Goal: Task Accomplishment & Management: Complete application form

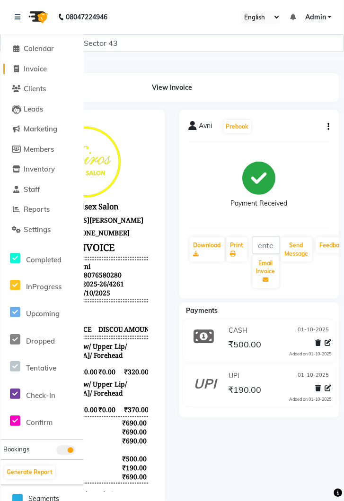
click at [43, 67] on span "Invoice" at bounding box center [35, 68] width 23 height 9
select select "service"
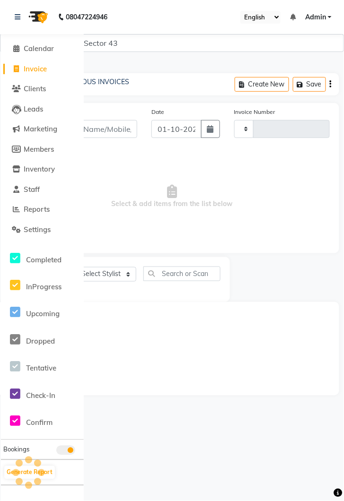
type input "4262"
click at [19, 21] on link at bounding box center [19, 17] width 9 height 26
select select "5694"
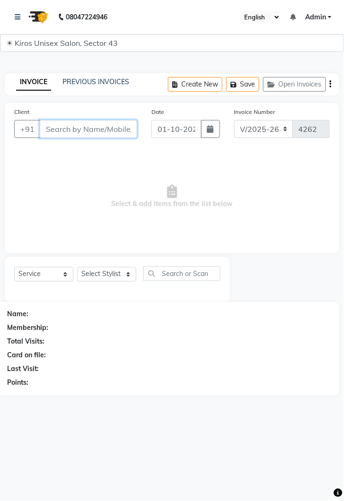
click at [84, 125] on input "Client" at bounding box center [88, 129] width 97 height 18
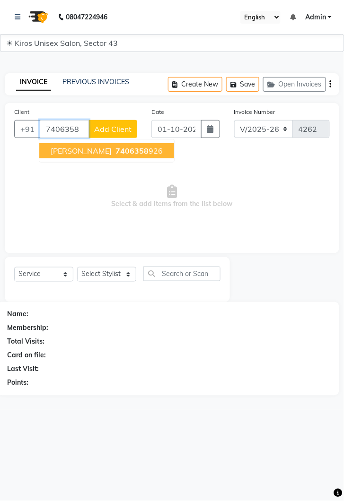
click at [114, 152] on ngb-highlight "7406358 926" at bounding box center [138, 150] width 49 height 9
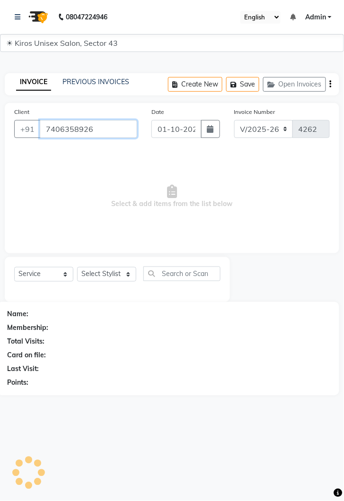
type input "7406358926"
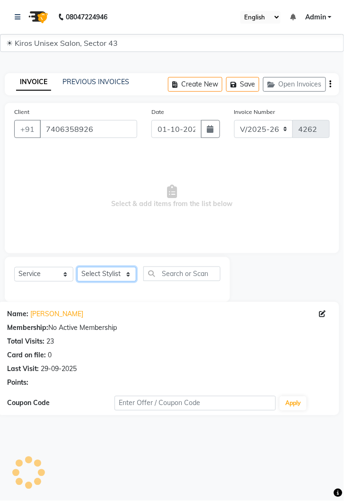
click at [130, 281] on select "Select Stylist [PERSON_NAME] [PERSON_NAME] Jeet Lalit Lamu [PERSON_NAME] [PERSO…" at bounding box center [106, 274] width 59 height 15
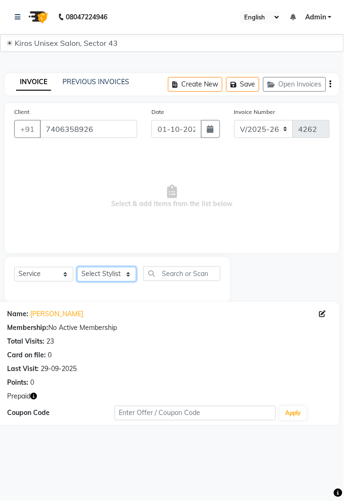
select select "67564"
click at [77, 267] on select "Select Stylist [PERSON_NAME] [PERSON_NAME] Jeet Lalit Lamu [PERSON_NAME] [PERSO…" at bounding box center [106, 274] width 59 height 15
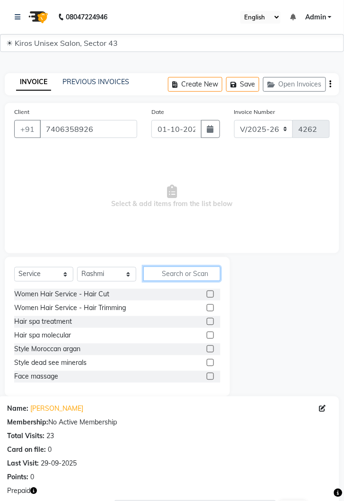
click at [183, 272] on input "text" at bounding box center [181, 274] width 77 height 15
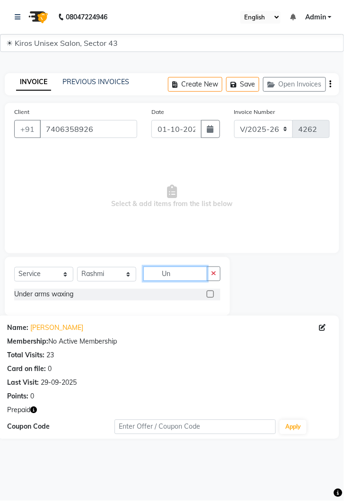
type input "Un"
click at [210, 293] on label at bounding box center [210, 294] width 7 height 7
click at [210, 293] on input "checkbox" at bounding box center [210, 295] width 6 height 6
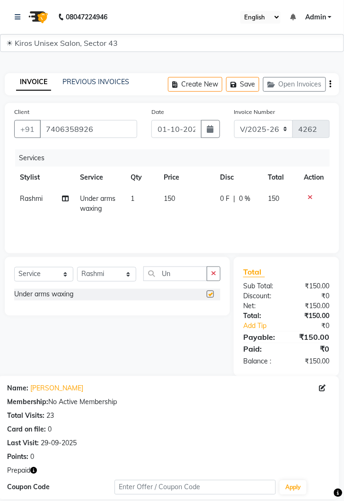
checkbox input "false"
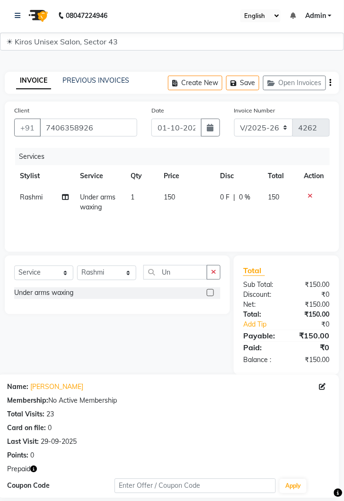
scroll to position [101, 0]
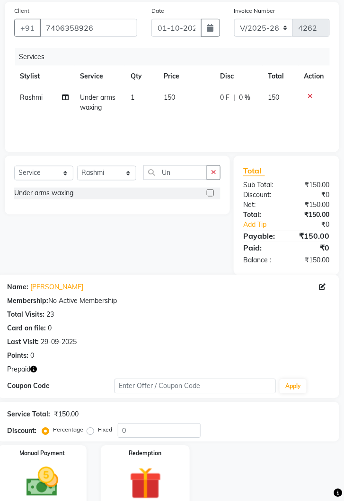
click at [162, 464] on img at bounding box center [145, 484] width 53 height 40
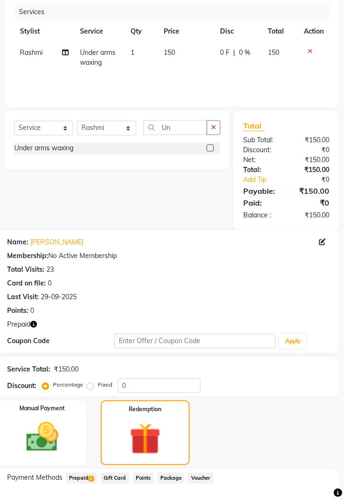
scroll to position [162, 0]
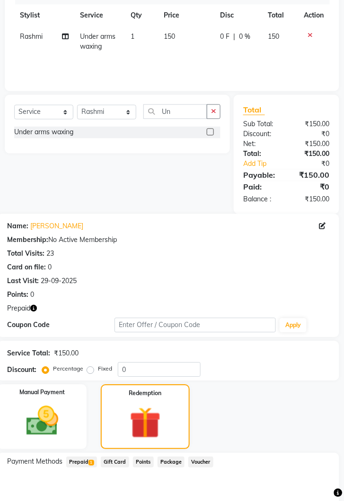
click at [85, 457] on span "Prepaid 1" at bounding box center [81, 462] width 31 height 11
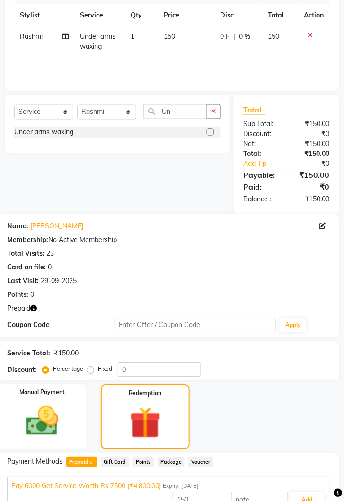
scroll to position [169, 0]
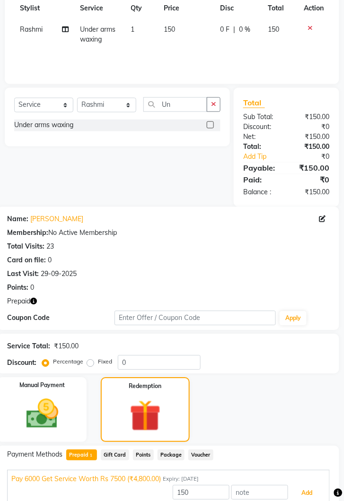
click at [315, 491] on button "Add" at bounding box center [307, 494] width 35 height 16
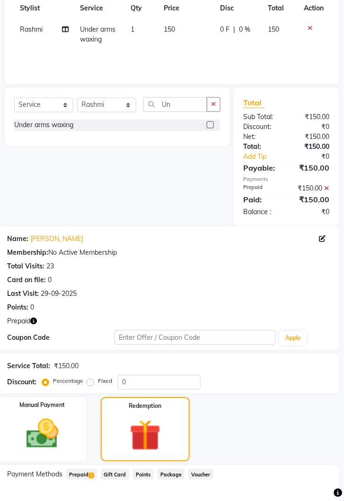
scroll to position [235, 0]
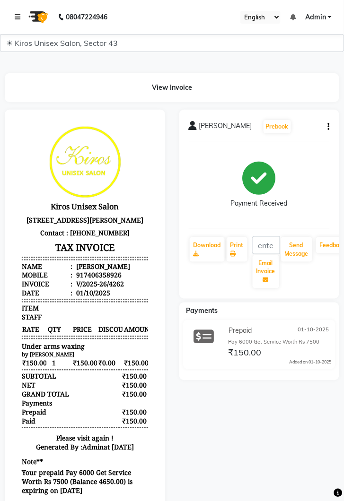
click at [22, 20] on link at bounding box center [19, 17] width 9 height 26
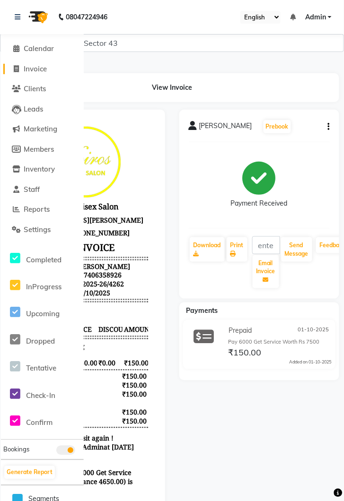
click at [44, 68] on span "Invoice" at bounding box center [35, 68] width 23 height 9
select select "service"
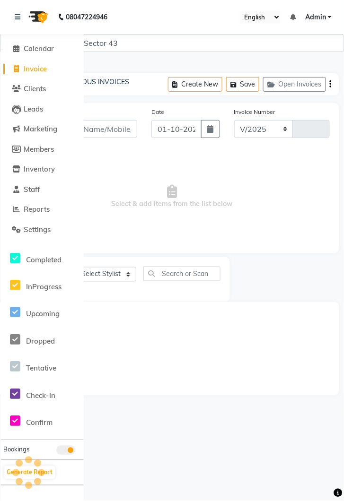
select select "5694"
type input "4263"
click at [21, 18] on link at bounding box center [19, 17] width 9 height 26
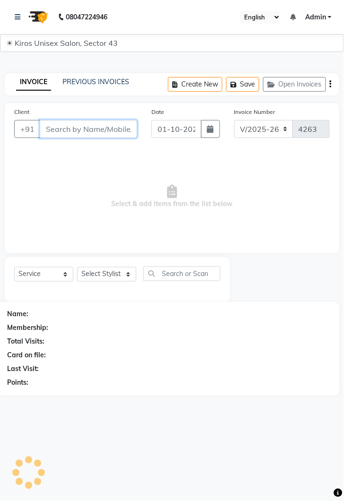
click at [97, 127] on input "Client" at bounding box center [88, 129] width 97 height 18
click at [91, 127] on input "Client" at bounding box center [88, 129] width 97 height 18
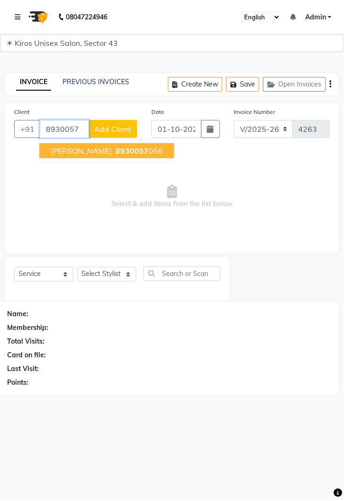
click at [114, 151] on ngb-highlight "8930057 056" at bounding box center [138, 150] width 49 height 9
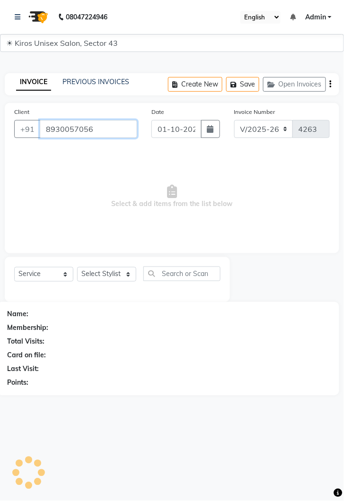
type input "8930057056"
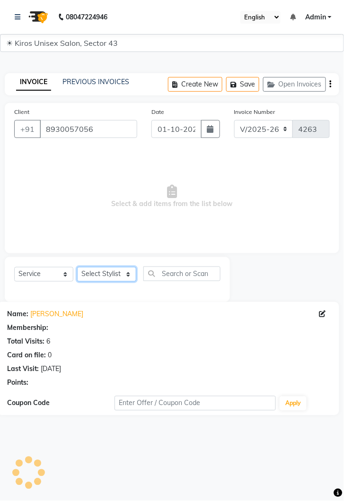
click at [134, 269] on select "Select Stylist [PERSON_NAME] [PERSON_NAME] Jeet Lalit Lamu [PERSON_NAME] [PERSO…" at bounding box center [106, 274] width 59 height 15
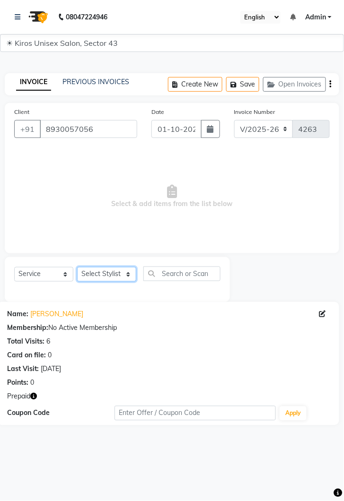
select select "90703"
click at [77, 267] on select "Select Stylist [PERSON_NAME] [PERSON_NAME] Jeet Lalit Lamu [PERSON_NAME] [PERSO…" at bounding box center [106, 274] width 59 height 15
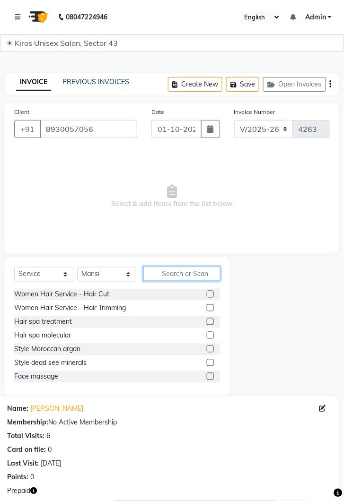
click at [183, 275] on input "text" at bounding box center [181, 274] width 77 height 15
click at [210, 293] on label at bounding box center [210, 294] width 7 height 7
click at [210, 293] on input "checkbox" at bounding box center [210, 295] width 6 height 6
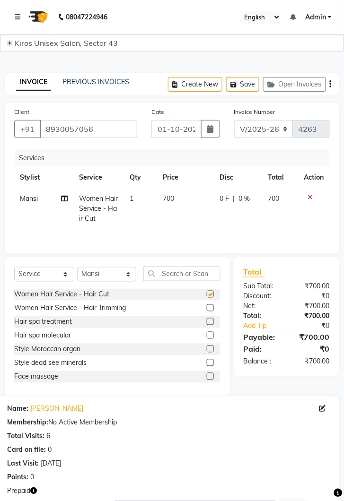
checkbox input "false"
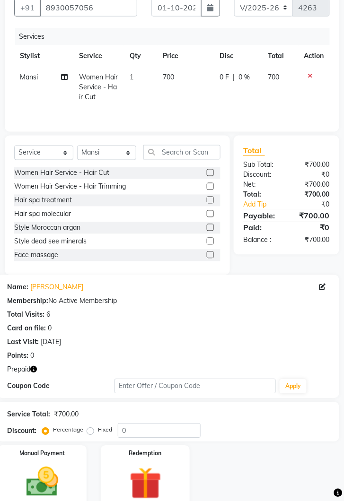
click at [148, 478] on img at bounding box center [145, 484] width 53 height 40
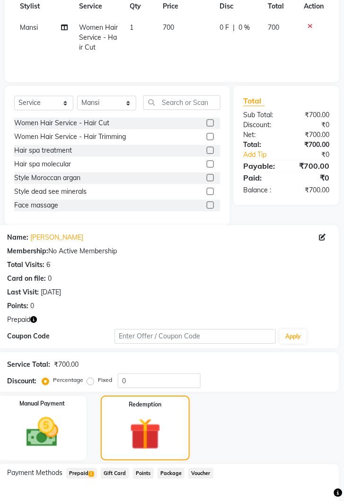
scroll to position [183, 0]
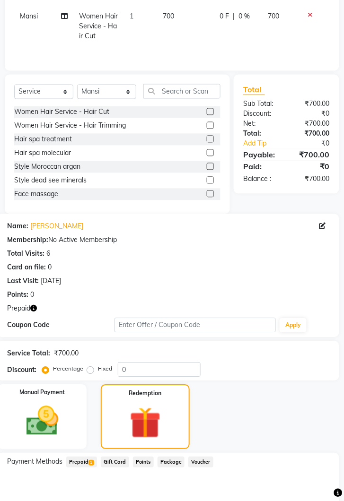
click at [87, 457] on span "Prepaid 1" at bounding box center [81, 462] width 31 height 11
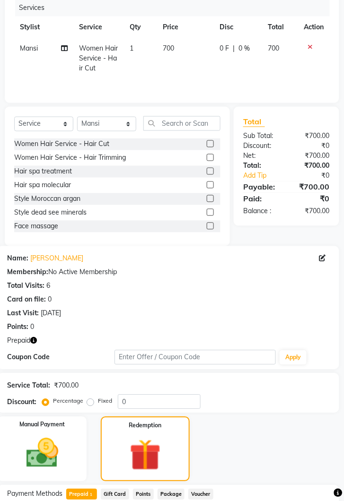
scroll to position [0, 0]
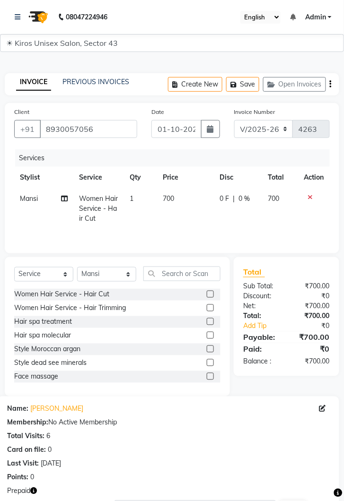
click at [311, 198] on icon at bounding box center [310, 197] width 5 height 7
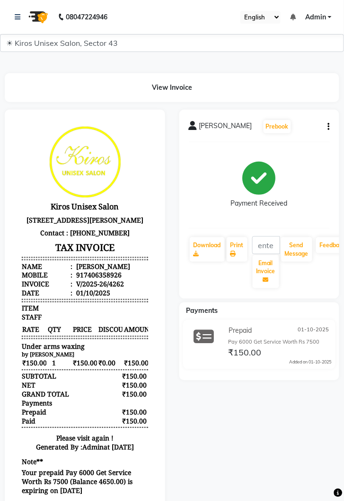
click at [24, 21] on img at bounding box center [37, 17] width 26 height 26
click at [22, 19] on link at bounding box center [19, 17] width 9 height 26
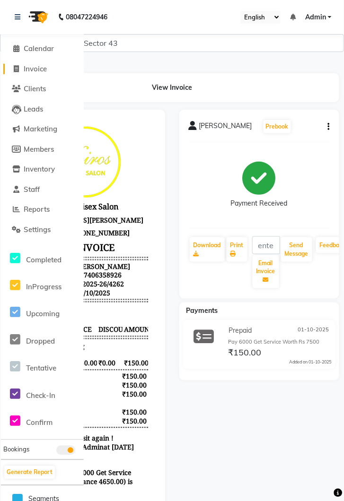
click at [41, 73] on span "Invoice" at bounding box center [35, 68] width 23 height 9
select select "service"
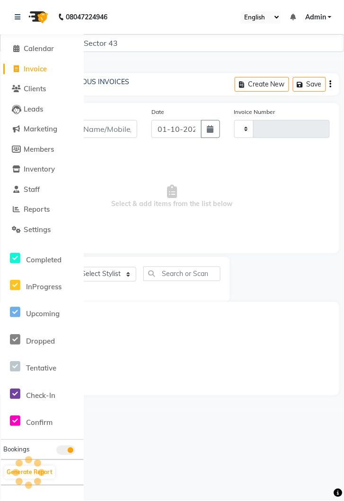
type input "4263"
select select "5694"
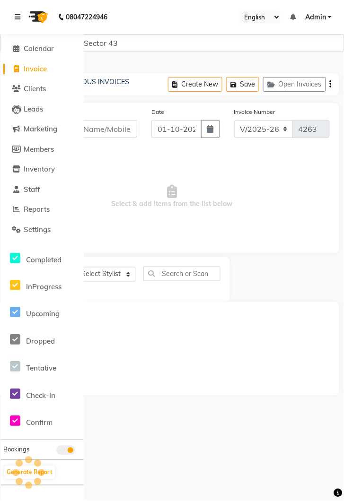
click at [22, 21] on link at bounding box center [19, 17] width 9 height 26
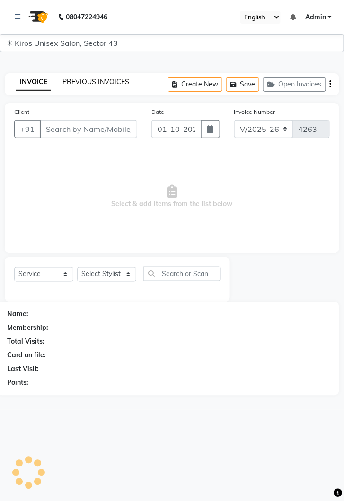
click at [100, 84] on link "PREVIOUS INVOICES" at bounding box center [95, 82] width 67 height 9
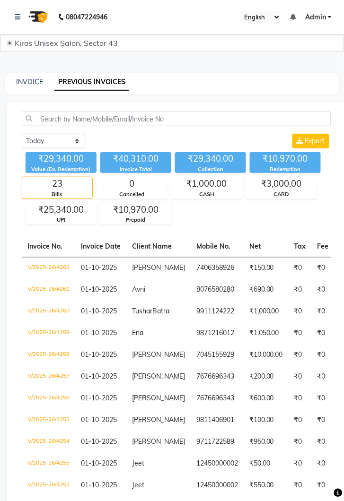
click at [260, 361] on td "₹10,000.00" at bounding box center [266, 356] width 45 height 22
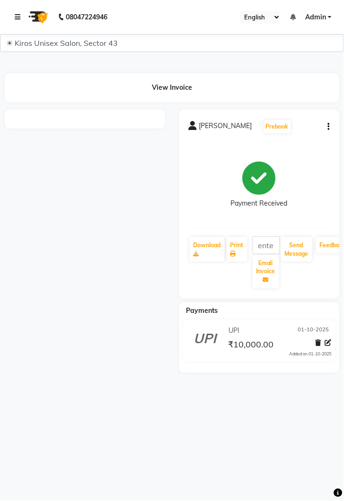
click at [23, 19] on link at bounding box center [19, 17] width 9 height 26
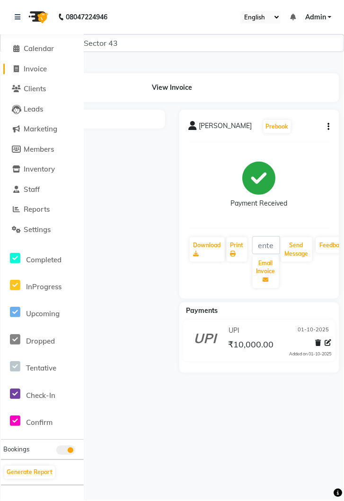
click at [38, 73] on span "Invoice" at bounding box center [35, 68] width 23 height 9
select select "service"
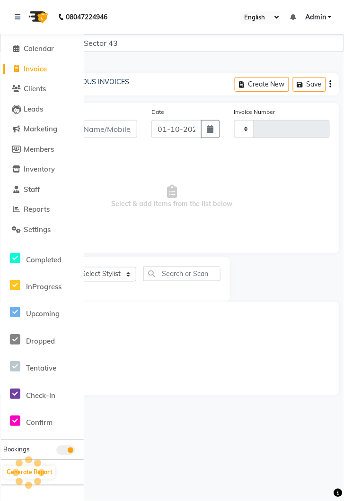
type input "4263"
select select "5694"
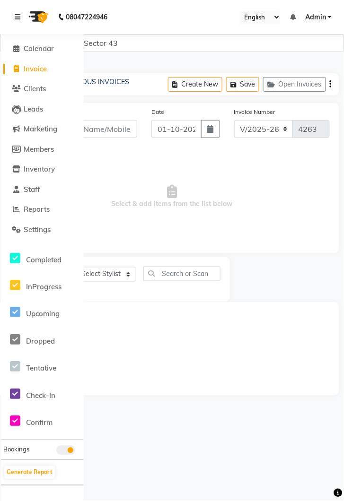
click at [19, 16] on icon at bounding box center [18, 17] width 6 height 7
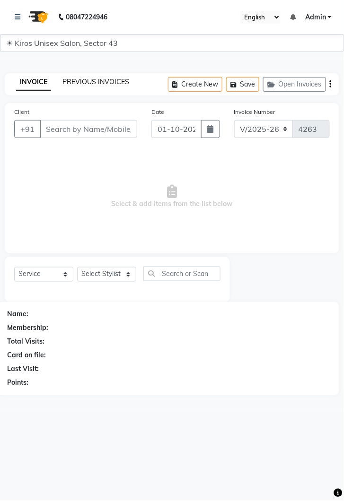
click at [98, 83] on link "PREVIOUS INVOICES" at bounding box center [95, 82] width 67 height 9
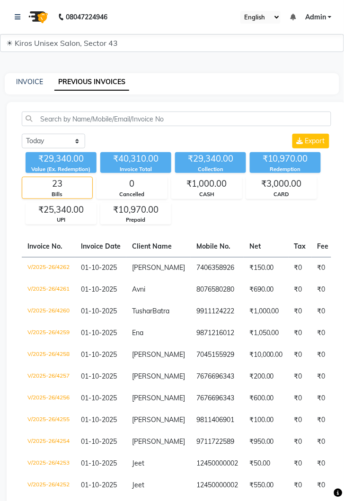
click at [260, 367] on td "₹10,000.00" at bounding box center [266, 356] width 45 height 22
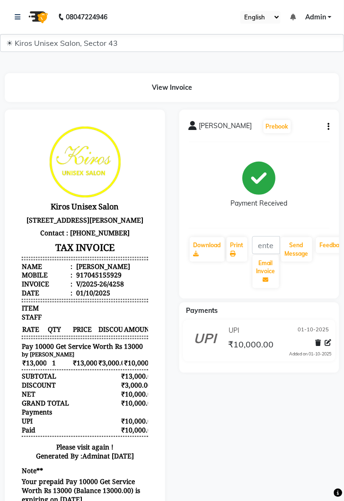
click at [329, 127] on icon "button" at bounding box center [329, 127] width 2 height 0
click at [301, 111] on div "Cancel Invoice" at bounding box center [290, 109] width 47 height 12
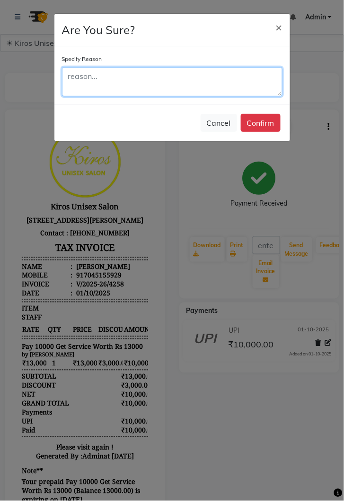
click at [201, 88] on textarea at bounding box center [172, 81] width 220 height 29
type textarea "Upgrade"
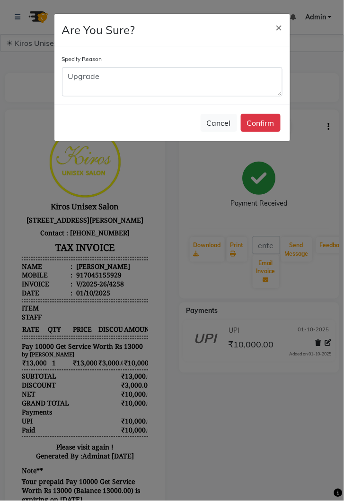
click at [264, 127] on button "Confirm" at bounding box center [261, 123] width 40 height 18
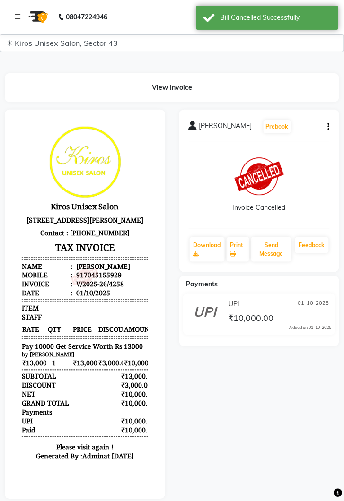
click at [20, 16] on link at bounding box center [19, 17] width 9 height 26
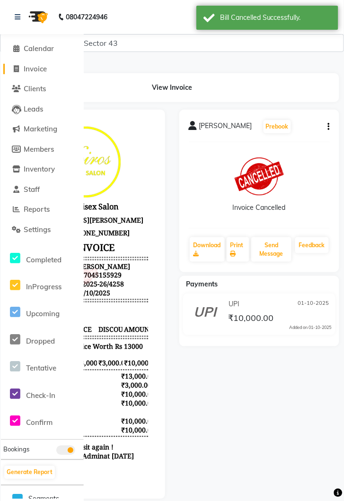
click at [41, 73] on span "Invoice" at bounding box center [35, 68] width 23 height 9
select select "service"
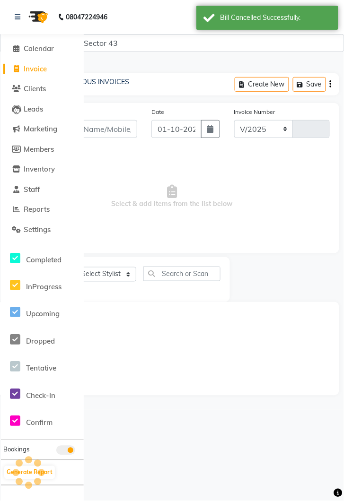
select select "5694"
type input "4263"
click at [20, 18] on link at bounding box center [19, 17] width 9 height 26
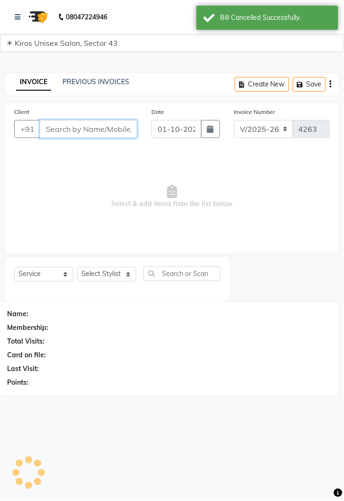
click at [97, 132] on input "Client" at bounding box center [88, 129] width 97 height 18
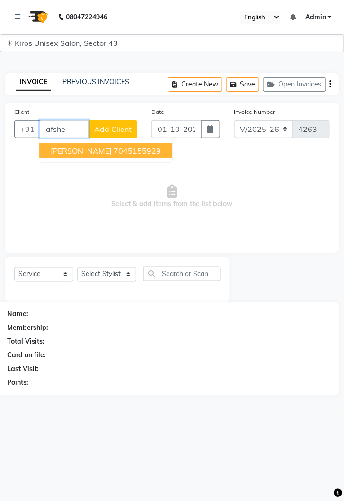
click at [119, 156] on button "[PERSON_NAME] 7045155929" at bounding box center [105, 150] width 133 height 15
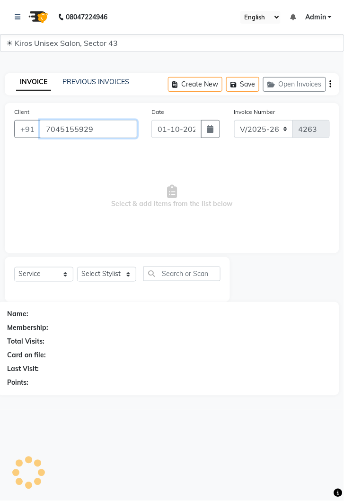
type input "7045155929"
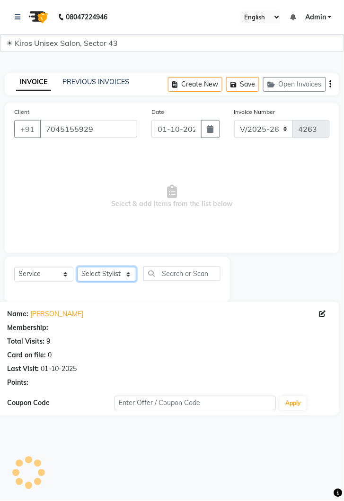
click at [108, 280] on select "Select Stylist [PERSON_NAME] [PERSON_NAME] Jeet Lalit Lamu [PERSON_NAME] [PERSO…" at bounding box center [106, 274] width 59 height 15
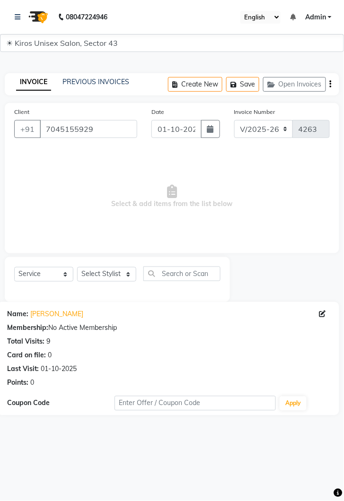
click at [176, 334] on div "Name: [PERSON_NAME] Membership: No Active Membership Total Visits: 9 Card on fi…" at bounding box center [168, 347] width 323 height 82
click at [108, 273] on select "Select Stylist [PERSON_NAME] [PERSON_NAME] Jeet Lalit Lamu [PERSON_NAME] [PERSO…" at bounding box center [106, 274] width 59 height 15
click at [54, 281] on select "Select Service Product Membership Package Voucher Prepaid Gift Card" at bounding box center [43, 274] width 59 height 15
select select "P"
click at [14, 267] on select "Select Service Product Membership Package Voucher Prepaid Gift Card" at bounding box center [43, 274] width 59 height 15
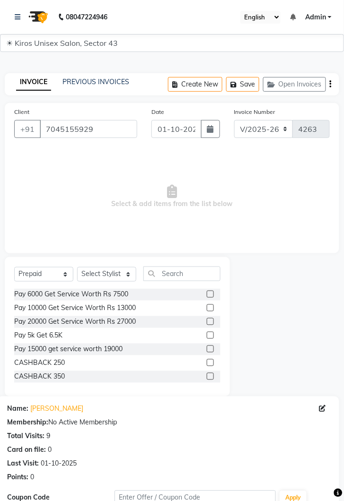
click at [210, 350] on label at bounding box center [210, 349] width 7 height 7
click at [210, 350] on input "checkbox" at bounding box center [210, 350] width 6 height 6
click at [210, 350] on label at bounding box center [210, 349] width 7 height 7
click at [210, 350] on input "checkbox" at bounding box center [210, 350] width 6 height 6
checkbox input "false"
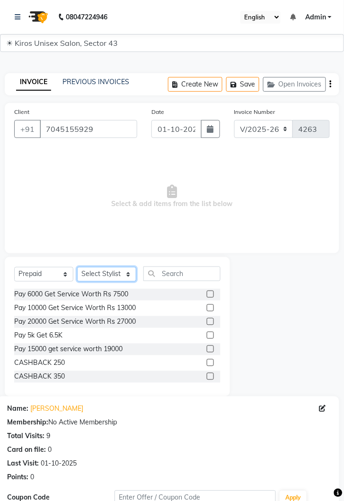
click at [124, 274] on select "Select Stylist [PERSON_NAME] [PERSON_NAME] Jeet Lalit Lamu [PERSON_NAME] [PERSO…" at bounding box center [106, 274] width 59 height 15
select select "67564"
click at [77, 267] on select "Select Stylist [PERSON_NAME] [PERSON_NAME] Jeet Lalit Lamu [PERSON_NAME] [PERSO…" at bounding box center [106, 274] width 59 height 15
click at [210, 350] on label at bounding box center [210, 349] width 7 height 7
click at [210, 350] on input "checkbox" at bounding box center [210, 350] width 6 height 6
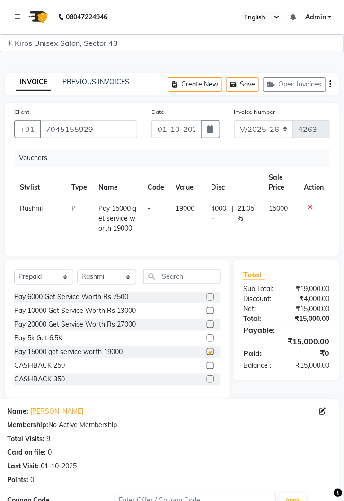
checkbox input "false"
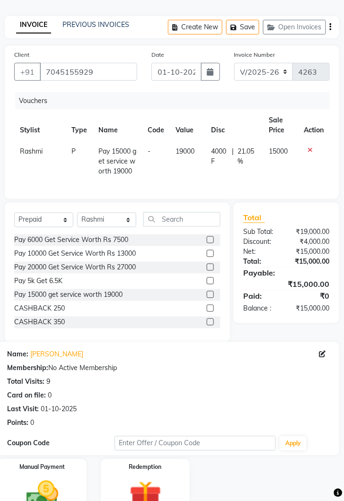
scroll to position [81, 0]
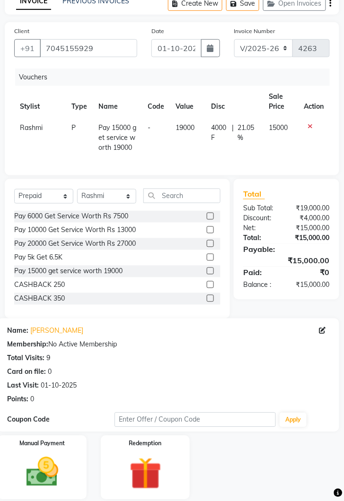
click at [41, 483] on img at bounding box center [42, 472] width 53 height 37
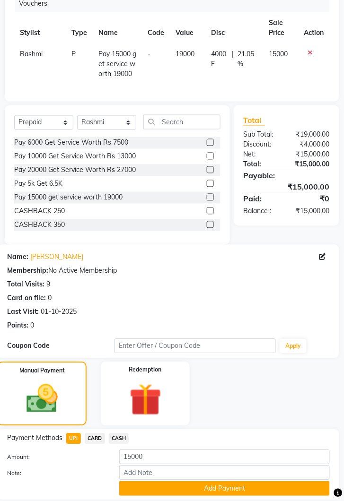
click at [222, 497] on button "Add Payment" at bounding box center [224, 489] width 211 height 15
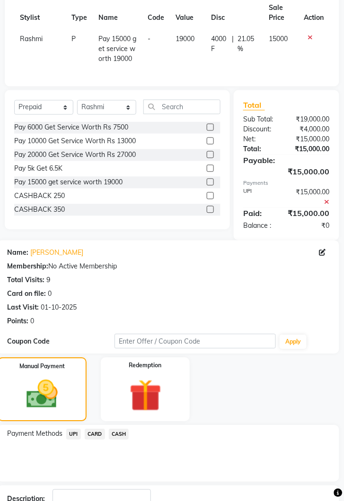
scroll to position [194, 0]
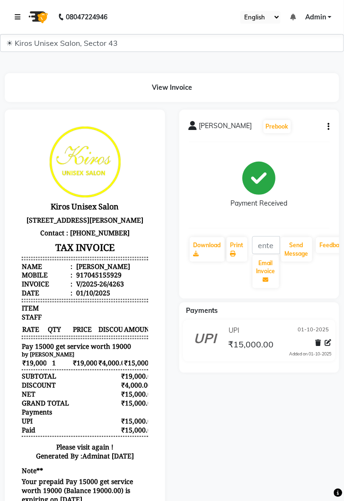
click at [22, 15] on link at bounding box center [19, 17] width 9 height 26
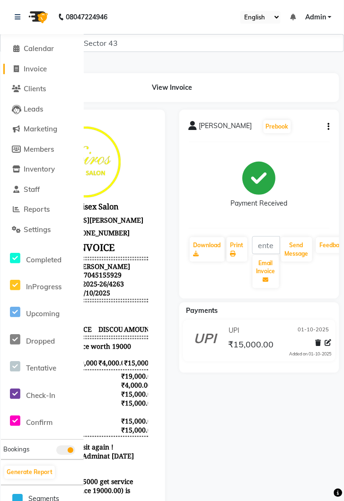
click at [53, 67] on link "Invoice" at bounding box center [42, 69] width 78 height 11
select select "service"
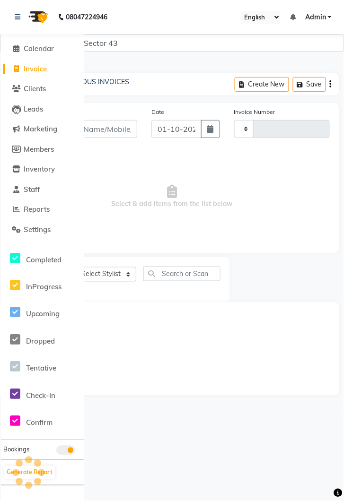
type input "4264"
select select "5694"
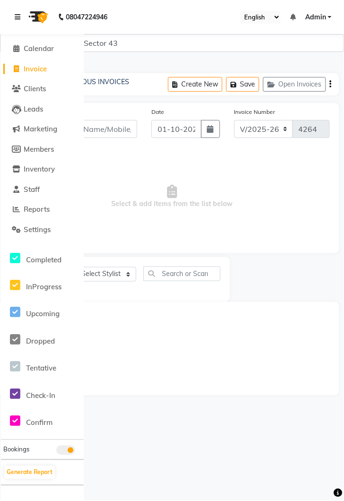
click at [21, 11] on link at bounding box center [19, 17] width 9 height 26
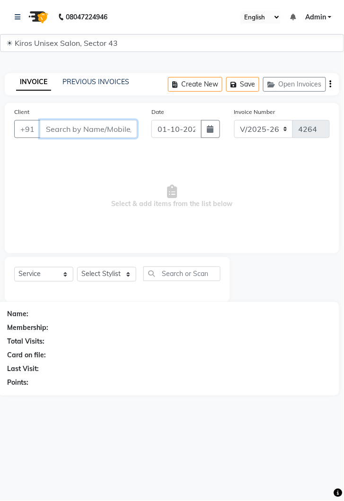
click at [94, 128] on input "Client" at bounding box center [88, 129] width 97 height 18
type input "7891249995"
click at [121, 129] on span "Add Client" at bounding box center [112, 128] width 37 height 9
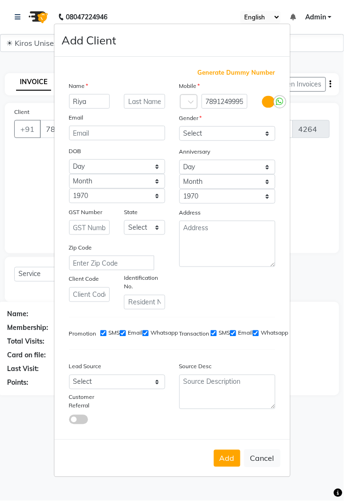
type input "Riya"
click at [264, 141] on select "Select [DEMOGRAPHIC_DATA] [DEMOGRAPHIC_DATA] Other Prefer Not To Say" at bounding box center [227, 133] width 96 height 15
select select "[DEMOGRAPHIC_DATA]"
click at [179, 141] on select "Select [DEMOGRAPHIC_DATA] [DEMOGRAPHIC_DATA] Other Prefer Not To Say" at bounding box center [227, 133] width 96 height 15
click at [231, 467] on button "Add" at bounding box center [227, 458] width 26 height 17
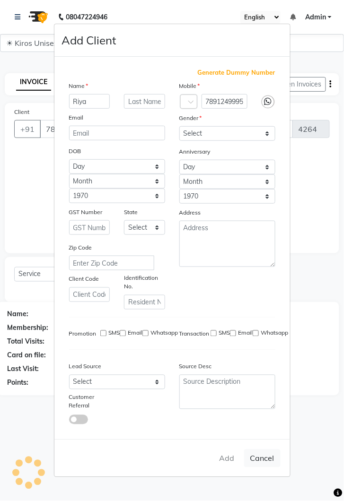
select select
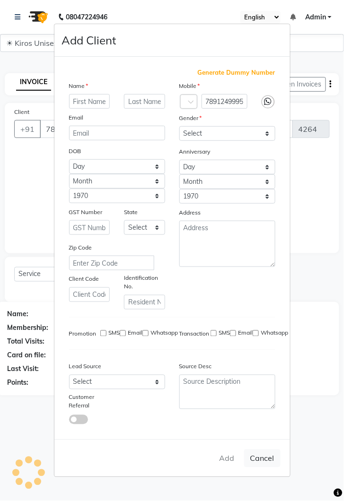
select select
checkbox input "false"
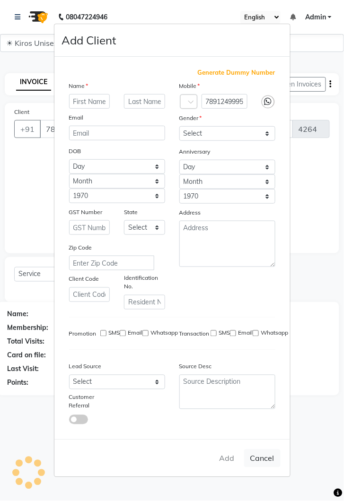
checkbox input "false"
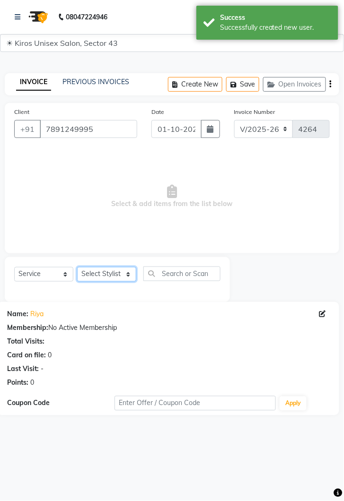
click at [131, 276] on select "Select Stylist [PERSON_NAME] [PERSON_NAME] Jeet Lalit Lamu [PERSON_NAME] [PERSO…" at bounding box center [106, 274] width 59 height 15
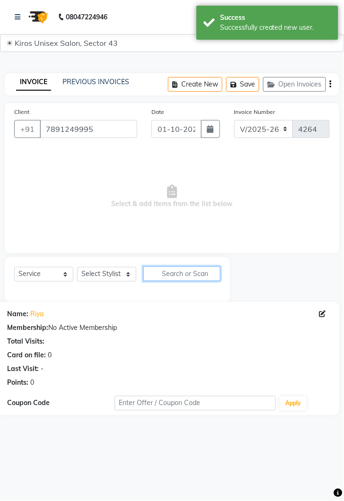
click at [182, 271] on input "text" at bounding box center [181, 274] width 77 height 15
type input "G"
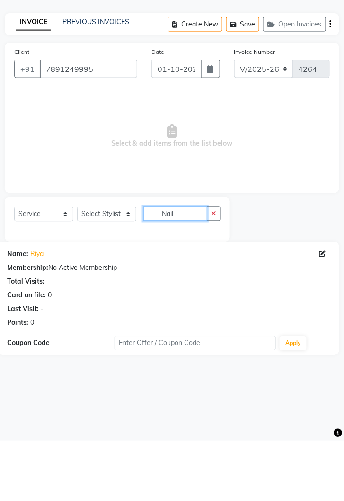
type input "Nail"
click at [132, 279] on select "Select Stylist [PERSON_NAME] [PERSON_NAME] Jeet Lalit Lamu [PERSON_NAME] [PERSO…" at bounding box center [106, 274] width 59 height 15
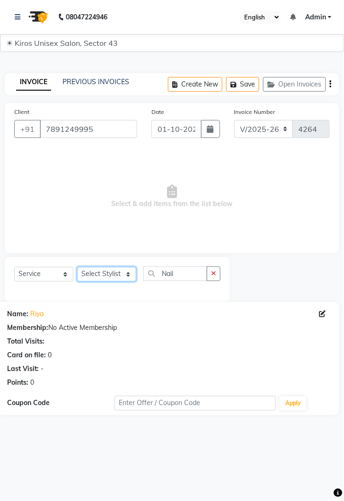
select select "78251"
click at [77, 267] on select "Select Stylist [PERSON_NAME] [PERSON_NAME] Jeet Lalit Lamu [PERSON_NAME] [PERSO…" at bounding box center [106, 274] width 59 height 15
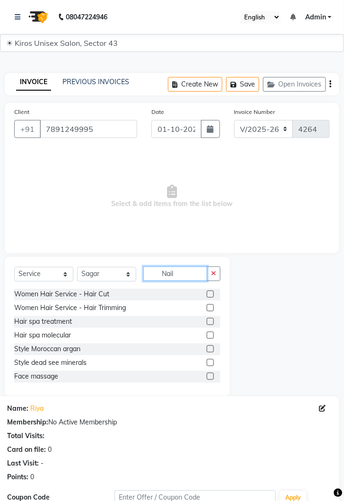
click at [178, 271] on input "Nail" at bounding box center [175, 274] width 64 height 15
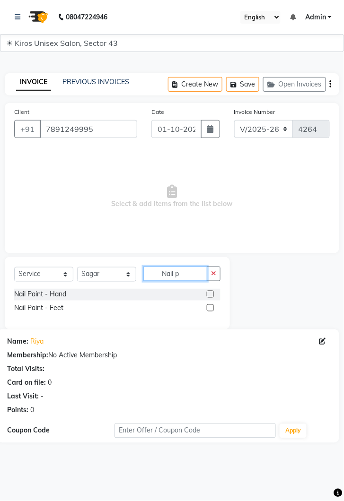
type input "Nail p"
click at [207, 294] on label at bounding box center [210, 294] width 7 height 7
click at [207, 294] on input "checkbox" at bounding box center [210, 295] width 6 height 6
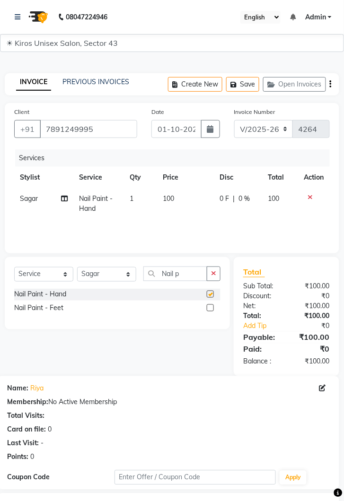
checkbox input "false"
click at [191, 196] on td "100" at bounding box center [186, 203] width 57 height 31
select select "78251"
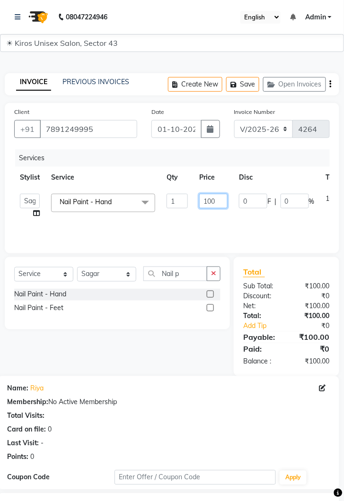
click at [221, 202] on input "100" at bounding box center [213, 201] width 28 height 15
type input "1"
type input "1200"
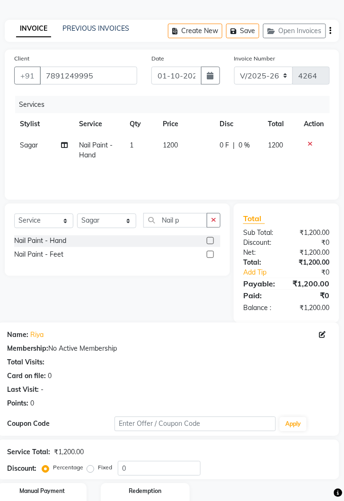
scroll to position [91, 0]
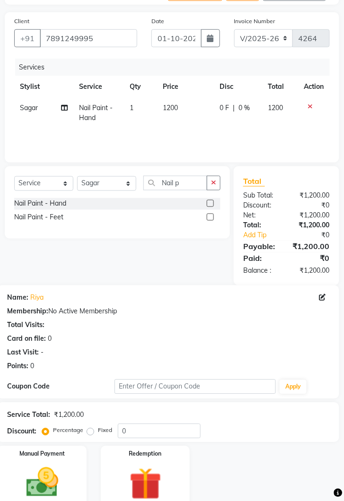
click at [51, 485] on img at bounding box center [42, 483] width 53 height 37
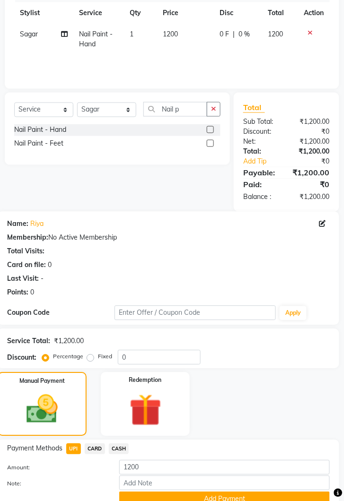
click at [259, 497] on button "Add Payment" at bounding box center [224, 499] width 211 height 15
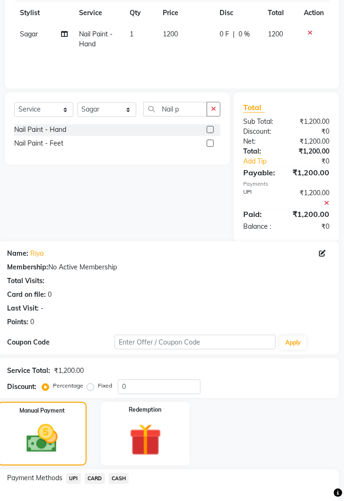
scroll to position [235, 0]
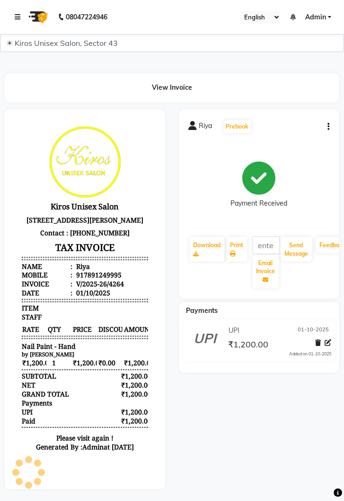
click at [19, 14] on icon at bounding box center [18, 17] width 6 height 7
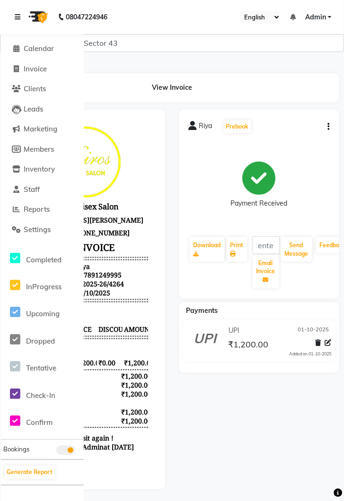
click at [20, 17] on icon at bounding box center [18, 17] width 6 height 7
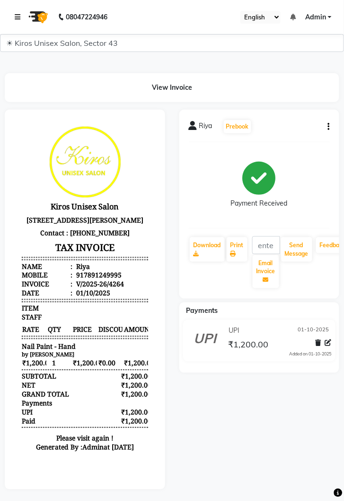
click at [18, 23] on link at bounding box center [19, 17] width 9 height 26
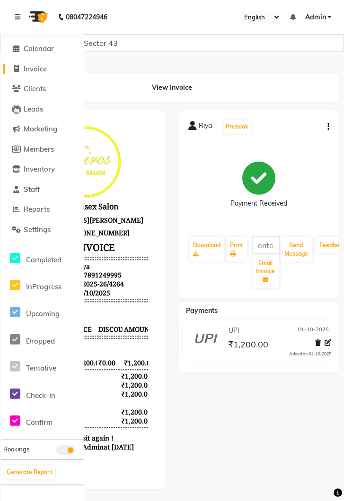
click at [38, 73] on link "Invoice" at bounding box center [42, 69] width 78 height 11
select select "5694"
select select "service"
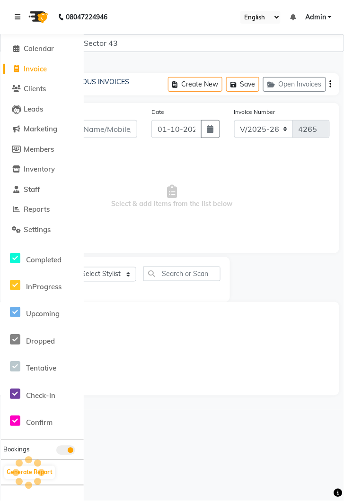
click at [23, 23] on link at bounding box center [19, 17] width 9 height 26
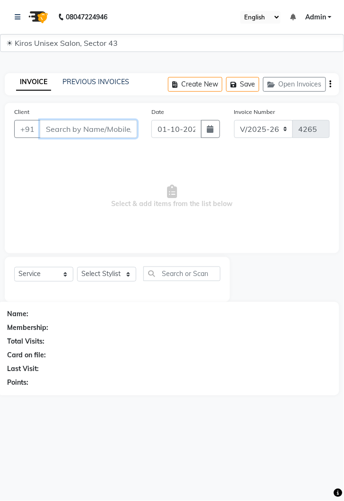
click at [98, 129] on input "Client" at bounding box center [88, 129] width 97 height 18
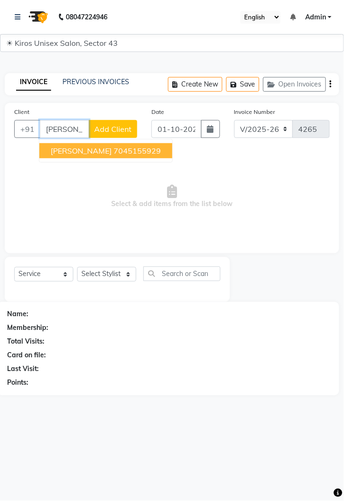
click at [86, 158] on button "[PERSON_NAME] 7045155929" at bounding box center [105, 150] width 133 height 15
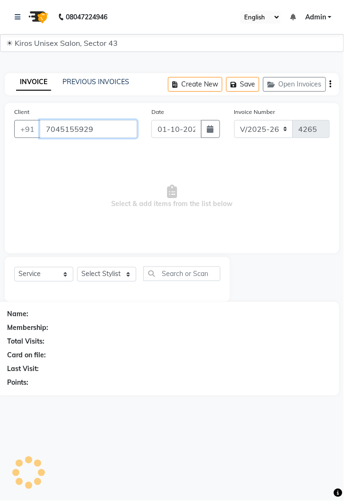
type input "7045155929"
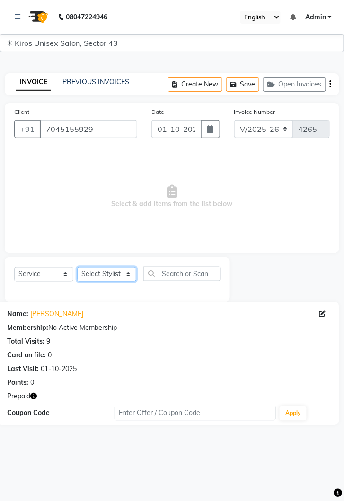
click at [122, 281] on select "Select Stylist [PERSON_NAME] [PERSON_NAME] Jeet Lalit Lamu [PERSON_NAME] [PERSO…" at bounding box center [106, 274] width 59 height 15
click at [125, 279] on select "Select Stylist [PERSON_NAME] [PERSON_NAME] Jeet Lalit Lamu [PERSON_NAME] [PERSO…" at bounding box center [106, 274] width 59 height 15
select select "89444"
click at [77, 267] on select "Select Stylist [PERSON_NAME] [PERSON_NAME] Jeet Lalit Lamu [PERSON_NAME] [PERSO…" at bounding box center [106, 274] width 59 height 15
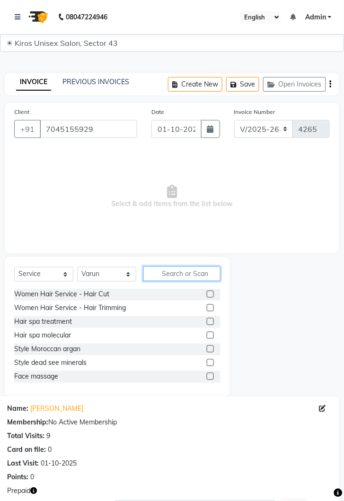
click at [184, 272] on input "text" at bounding box center [181, 274] width 77 height 15
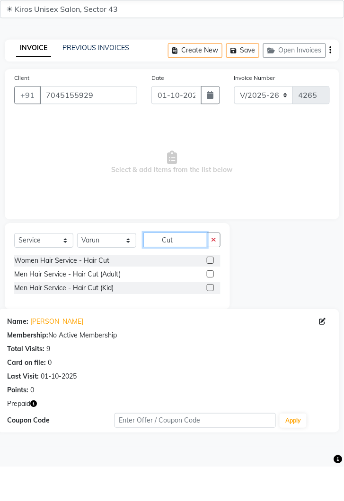
type input "Cut"
click at [210, 293] on label at bounding box center [210, 294] width 7 height 7
click at [210, 293] on input "checkbox" at bounding box center [210, 295] width 6 height 6
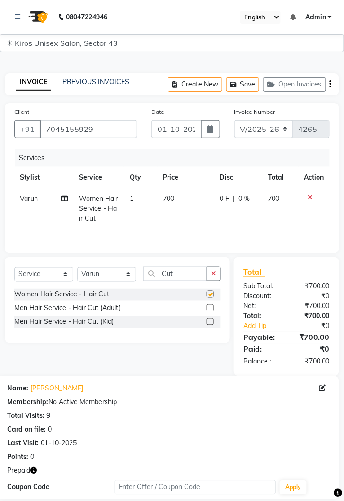
checkbox input "false"
click at [178, 203] on td "700" at bounding box center [186, 208] width 57 height 41
select select "89444"
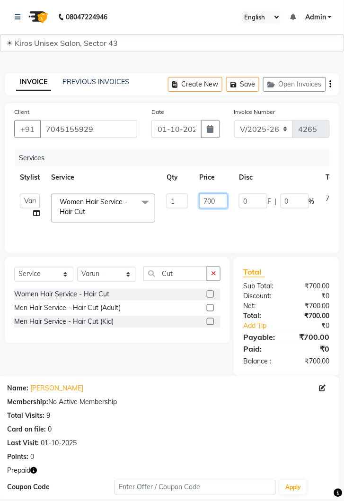
click at [220, 203] on input "700" at bounding box center [213, 201] width 28 height 15
type input "7"
type input "600"
click at [254, 227] on td "0 F | 0 %" at bounding box center [276, 208] width 87 height 40
select select "89444"
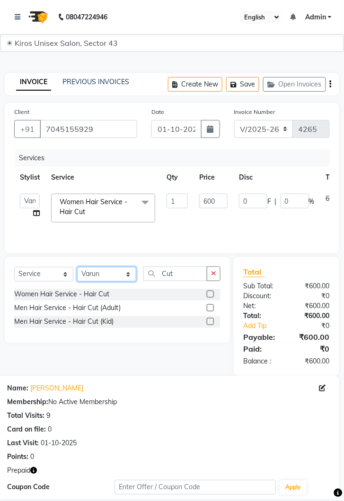
click at [124, 279] on select "Select Stylist [PERSON_NAME] [PERSON_NAME] Jeet Lalit Lamu [PERSON_NAME] [PERSO…" at bounding box center [106, 274] width 59 height 15
click at [77, 267] on select "Select Stylist [PERSON_NAME] [PERSON_NAME] Jeet Lalit Lamu [PERSON_NAME] [PERSO…" at bounding box center [106, 274] width 59 height 15
click at [215, 278] on button "button" at bounding box center [214, 274] width 14 height 15
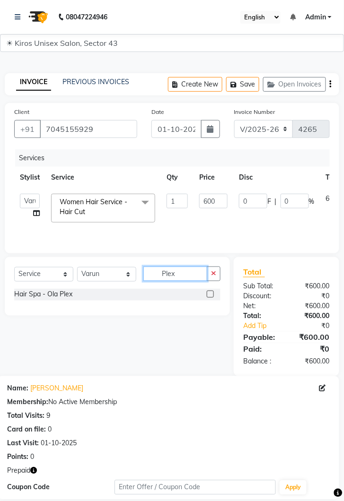
type input "Plex"
click at [209, 296] on label at bounding box center [210, 294] width 7 height 7
click at [209, 296] on input "checkbox" at bounding box center [210, 295] width 6 height 6
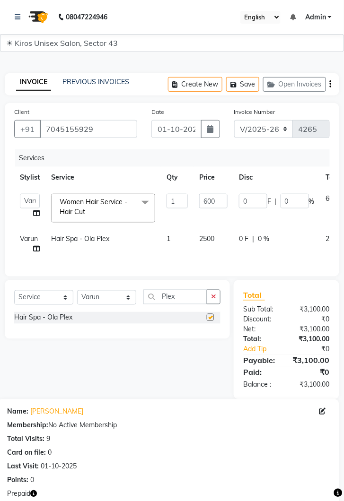
checkbox input "false"
click at [220, 239] on td "2500" at bounding box center [213, 243] width 40 height 31
select select "89444"
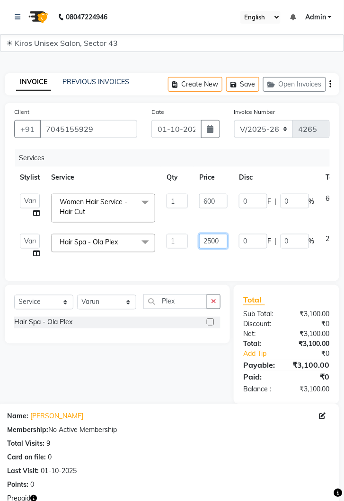
click at [220, 243] on input "2500" at bounding box center [213, 241] width 28 height 15
type input "2"
type input "3000"
click at [246, 258] on td "0 F | 0 %" at bounding box center [276, 246] width 87 height 36
select select "89444"
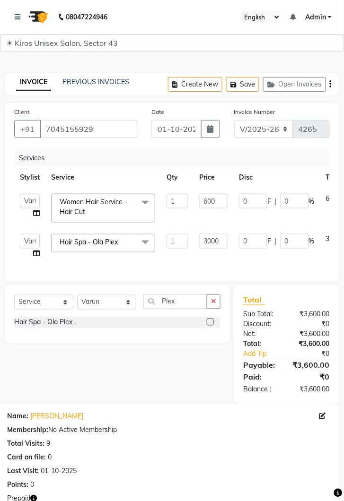
click at [219, 307] on button "button" at bounding box center [214, 302] width 14 height 15
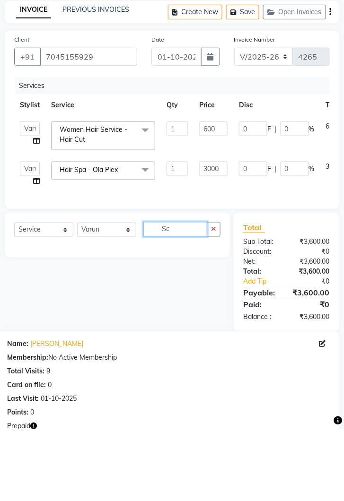
type input "S"
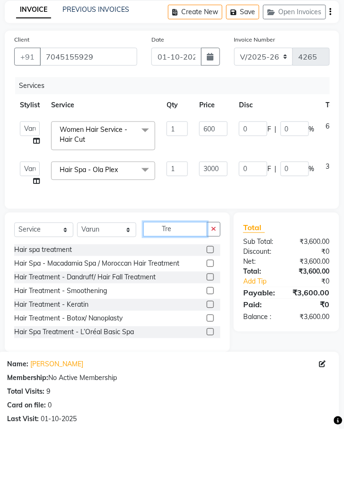
type input "Tre"
click at [210, 321] on label at bounding box center [210, 322] width 7 height 7
click at [210, 321] on input "checkbox" at bounding box center [210, 323] width 6 height 6
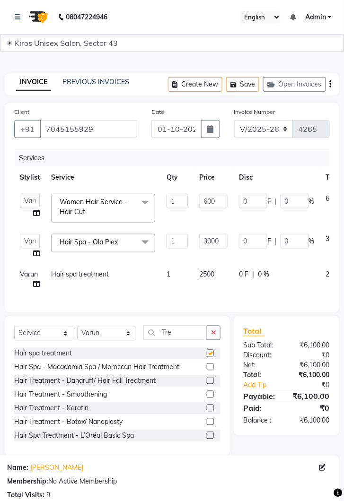
checkbox input "false"
click at [218, 276] on td "2500" at bounding box center [213, 279] width 40 height 31
select select "89444"
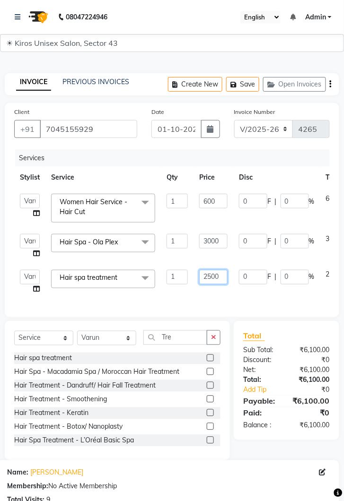
click at [223, 280] on input "2500" at bounding box center [213, 277] width 28 height 15
type input "2"
type input "100"
click at [247, 299] on div "Services Stylist Service Qty Price Disc Total Action Deepak [PERSON_NAME] [PERS…" at bounding box center [172, 228] width 316 height 158
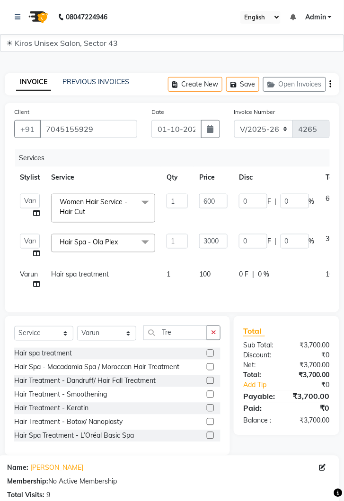
click at [220, 282] on td "100" at bounding box center [213, 279] width 40 height 31
select select "89444"
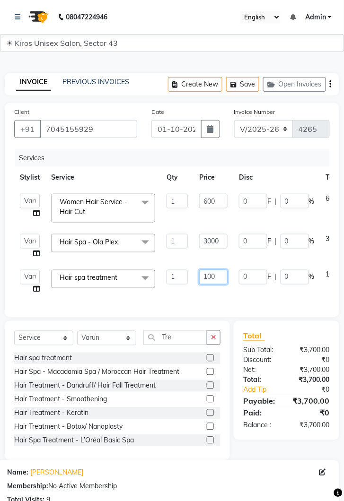
click at [222, 280] on input "100" at bounding box center [213, 277] width 28 height 15
type input "1000"
click at [254, 299] on div "Services Stylist Service Qty Price Disc Total Action Deepak [PERSON_NAME] [PERS…" at bounding box center [172, 228] width 316 height 158
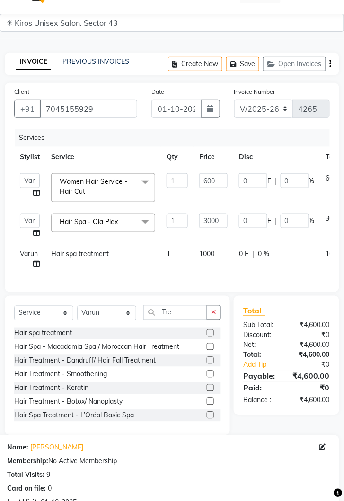
scroll to position [180, 0]
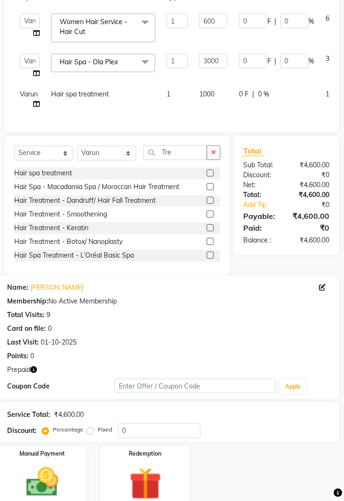
click at [153, 477] on img at bounding box center [145, 485] width 53 height 40
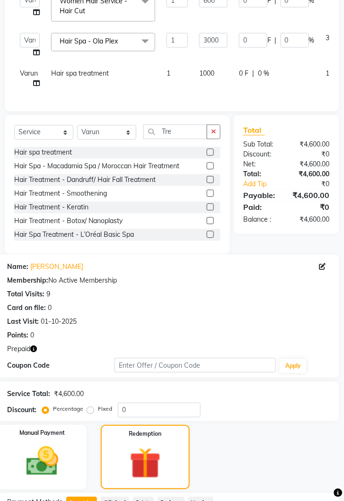
scroll to position [249, 0]
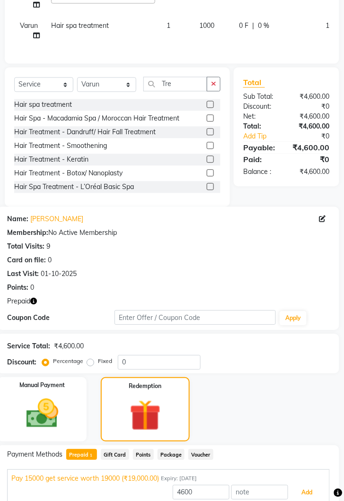
click at [310, 490] on button "Add" at bounding box center [307, 493] width 35 height 16
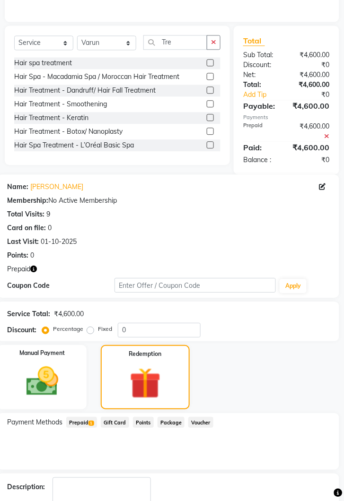
scroll to position [304, 0]
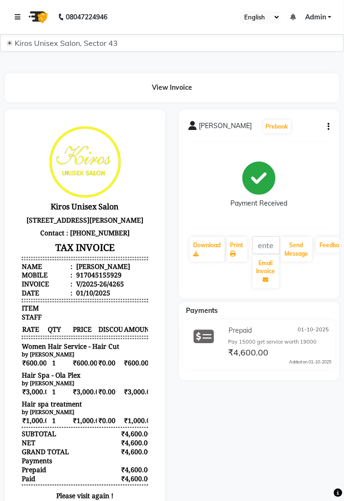
click at [15, 28] on link at bounding box center [19, 17] width 9 height 26
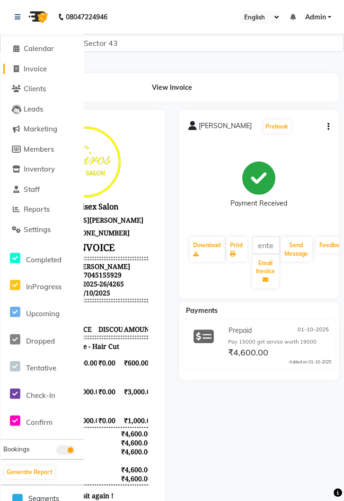
click at [38, 66] on span "Invoice" at bounding box center [35, 68] width 23 height 9
select select "service"
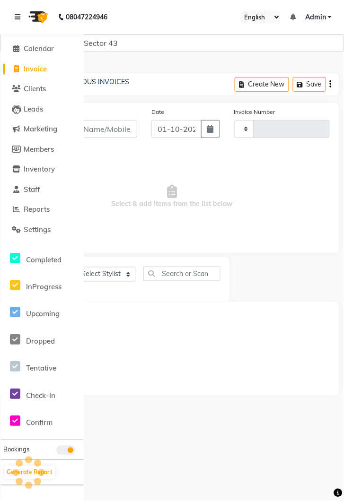
click at [18, 22] on link at bounding box center [19, 17] width 9 height 26
type input "4266"
select select "5694"
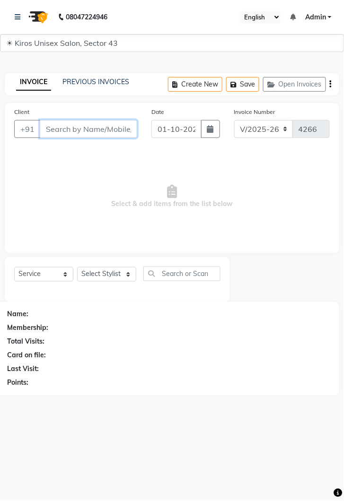
click at [72, 131] on input "Client" at bounding box center [88, 129] width 97 height 18
click at [97, 124] on input "Client" at bounding box center [88, 129] width 97 height 18
type input "7889159355"
click at [117, 134] on button "Add Client" at bounding box center [112, 129] width 49 height 18
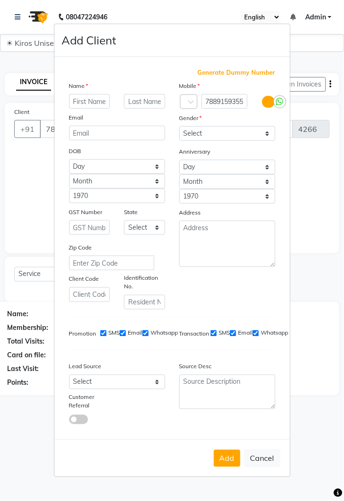
click at [85, 109] on input "text" at bounding box center [89, 101] width 41 height 15
type input "A"
click at [268, 468] on button "Cancel" at bounding box center [262, 459] width 36 height 18
select select
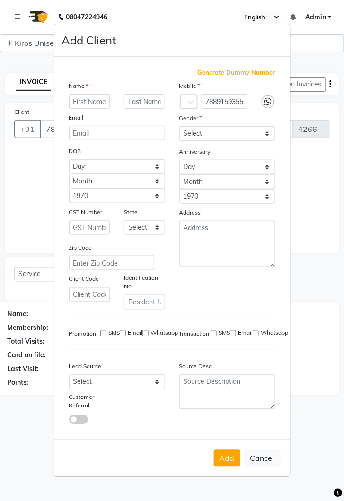
select select
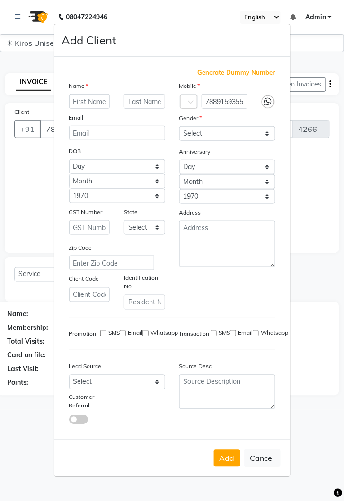
checkbox input "false"
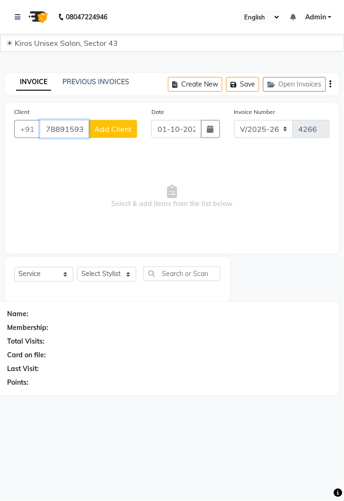
click at [79, 132] on input "7889159355" at bounding box center [64, 129] width 49 height 18
click at [91, 129] on button "Add Client" at bounding box center [112, 129] width 49 height 18
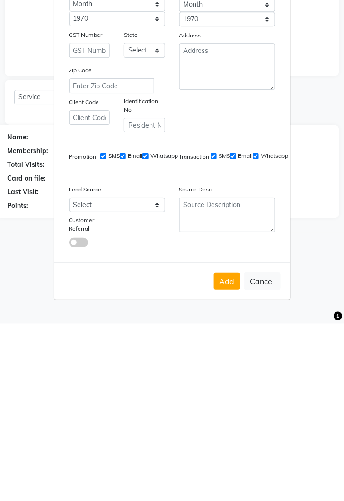
scroll to position [41, 0]
click at [269, 450] on button "Cancel" at bounding box center [262, 459] width 36 height 18
select select
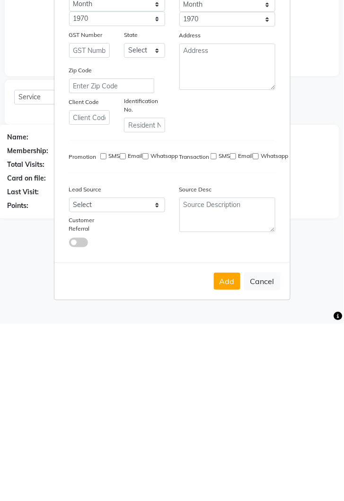
select select
checkbox input "false"
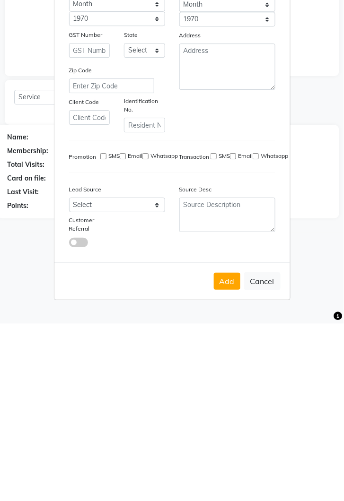
checkbox input "false"
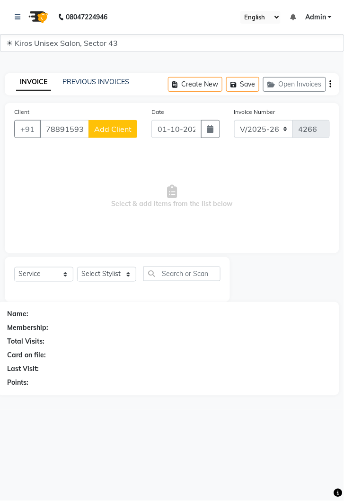
scroll to position [0, 0]
click at [80, 125] on input "7889159355" at bounding box center [64, 129] width 49 height 18
click at [87, 131] on input "55" at bounding box center [88, 129] width 97 height 18
type input "5"
click at [102, 127] on input "Client" at bounding box center [88, 129] width 97 height 18
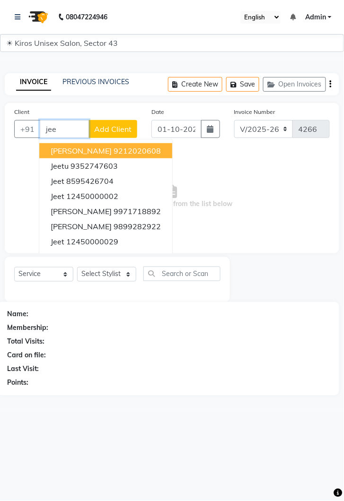
click at [108, 195] on ngb-highlight "12450000002" at bounding box center [92, 196] width 52 height 9
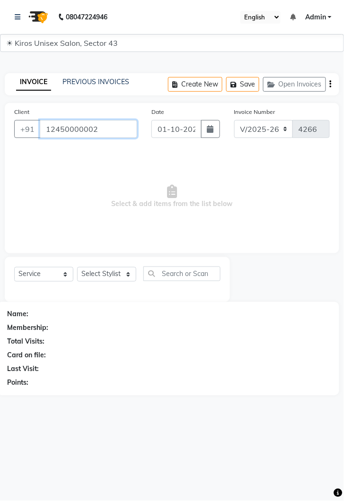
type input "12450000002"
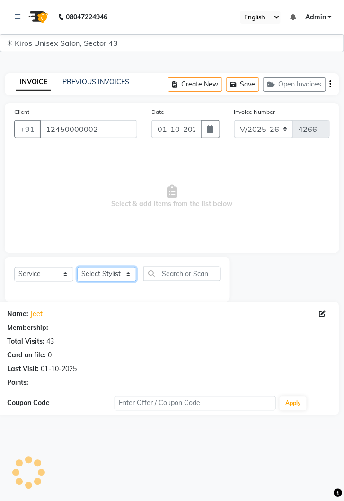
click at [129, 274] on select "Select Stylist [PERSON_NAME] [PERSON_NAME] Jeet Lalit Lamu [PERSON_NAME] [PERSO…" at bounding box center [106, 274] width 59 height 15
select select "90703"
click at [77, 267] on select "Select Stylist [PERSON_NAME] [PERSON_NAME] Jeet Lalit Lamu [PERSON_NAME] [PERSO…" at bounding box center [106, 274] width 59 height 15
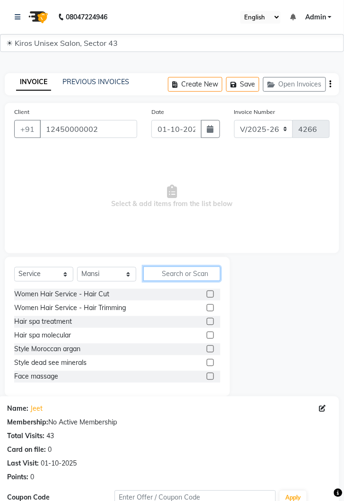
click at [184, 271] on input "text" at bounding box center [181, 274] width 77 height 15
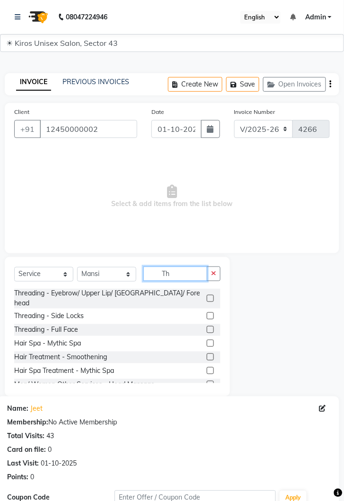
type input "Th"
click at [211, 295] on label at bounding box center [210, 298] width 7 height 7
click at [211, 296] on input "checkbox" at bounding box center [210, 299] width 6 height 6
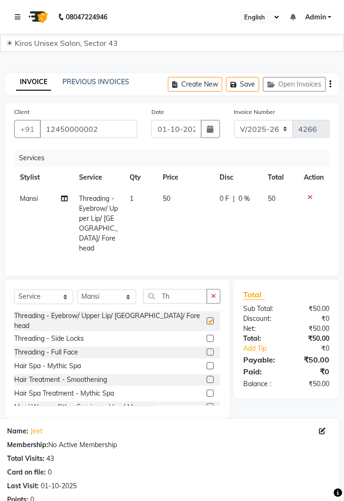
checkbox input "false"
click at [185, 202] on td "50" at bounding box center [186, 223] width 57 height 71
select select "90703"
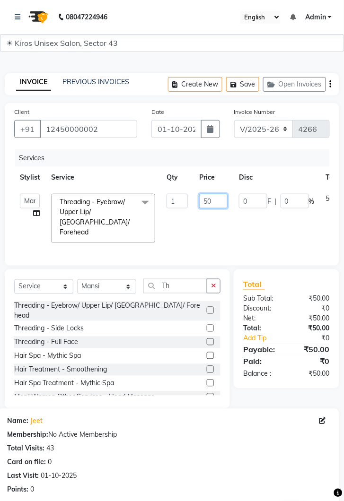
click at [218, 199] on input "50" at bounding box center [213, 201] width 28 height 15
type input "5"
type input "100"
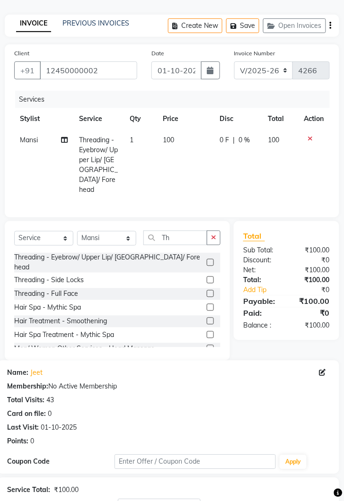
scroll to position [114, 0]
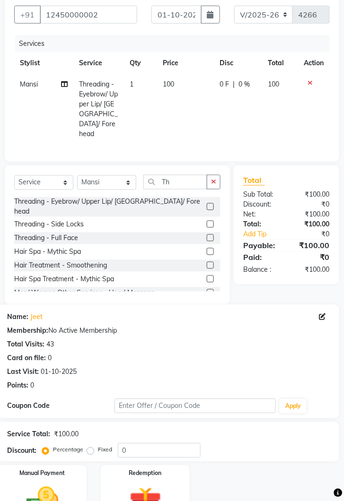
click at [68, 488] on img at bounding box center [42, 502] width 53 height 37
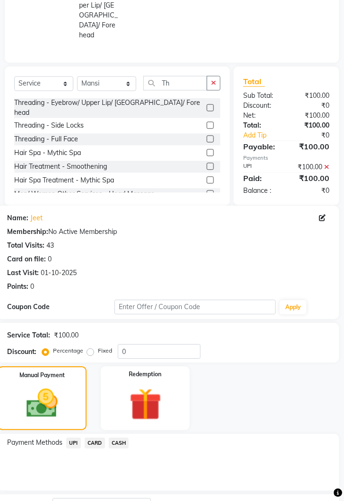
scroll to position [228, 0]
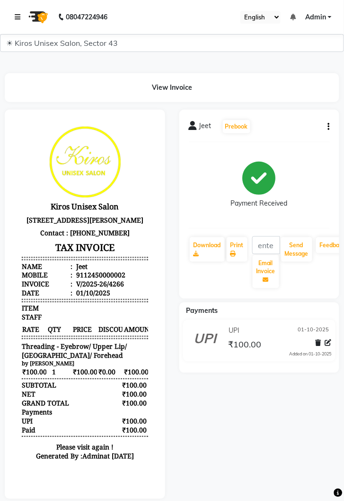
click at [19, 18] on icon at bounding box center [18, 17] width 6 height 7
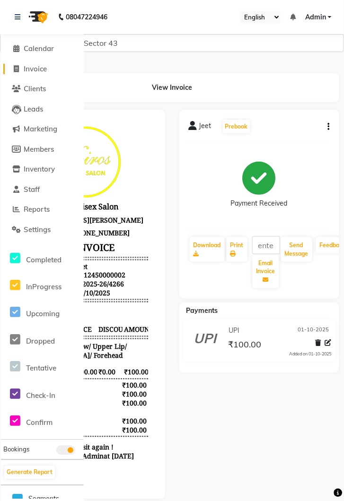
click at [49, 69] on link "Invoice" at bounding box center [42, 69] width 78 height 11
select select "service"
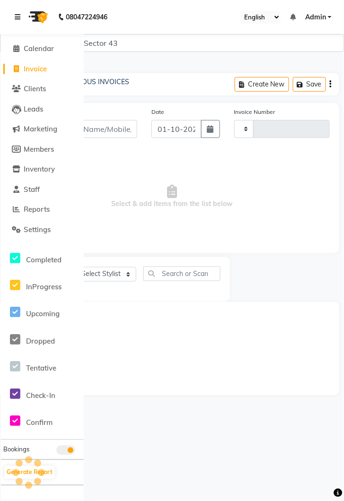
click at [16, 15] on icon at bounding box center [18, 17] width 6 height 7
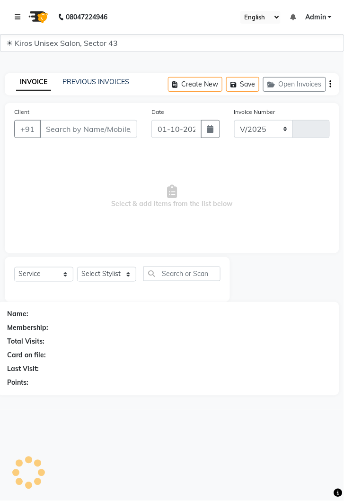
select select "5694"
type input "4267"
click at [103, 124] on input "Client" at bounding box center [88, 129] width 97 height 18
click at [79, 128] on input "Client" at bounding box center [88, 129] width 97 height 18
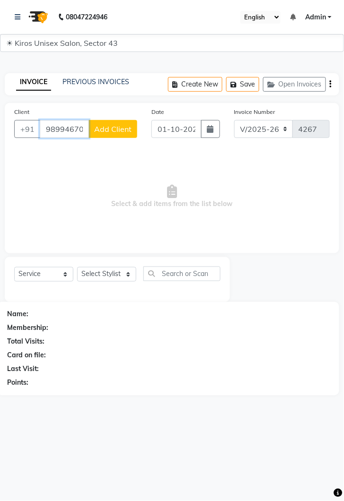
type input "9899467049"
click at [119, 131] on span "Add Client" at bounding box center [112, 128] width 37 height 9
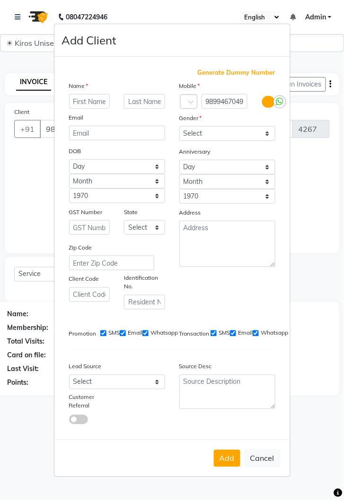
click at [89, 109] on input "text" at bounding box center [89, 101] width 41 height 15
click at [14, 225] on ngb-modal-window "Add Client Generate Dummy Number Name Email DOB Day 01 02 03 04 05 06 07 08 09 …" at bounding box center [172, 250] width 344 height 501
click at [85, 109] on input "text" at bounding box center [89, 101] width 41 height 15
type input "Anushka"
click at [266, 141] on select "Select [DEMOGRAPHIC_DATA] [DEMOGRAPHIC_DATA] Other Prefer Not To Say" at bounding box center [227, 133] width 96 height 15
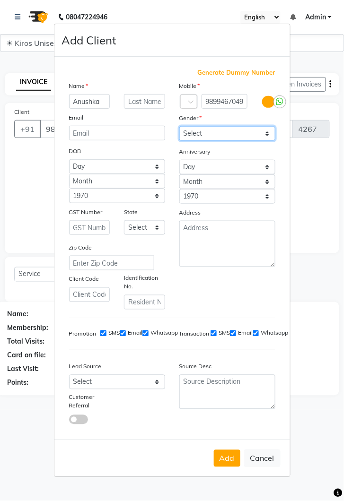
select select "[DEMOGRAPHIC_DATA]"
click at [179, 141] on select "Select [DEMOGRAPHIC_DATA] [DEMOGRAPHIC_DATA] Other Prefer Not To Say" at bounding box center [227, 133] width 96 height 15
click at [232, 467] on button "Add" at bounding box center [227, 458] width 26 height 17
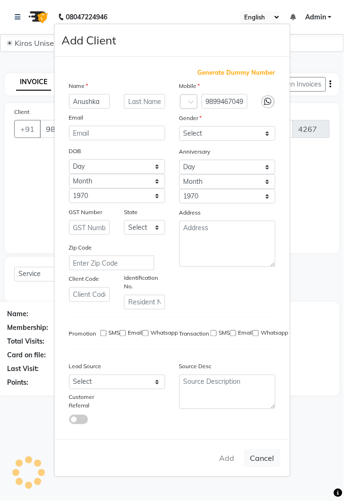
select select
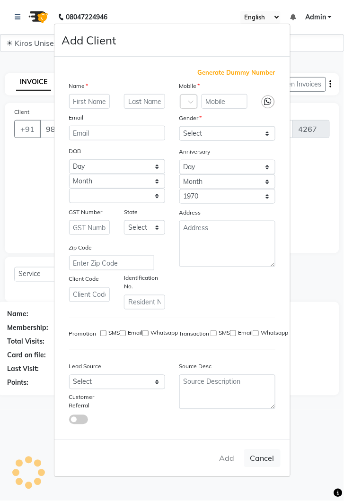
select select
checkbox input "false"
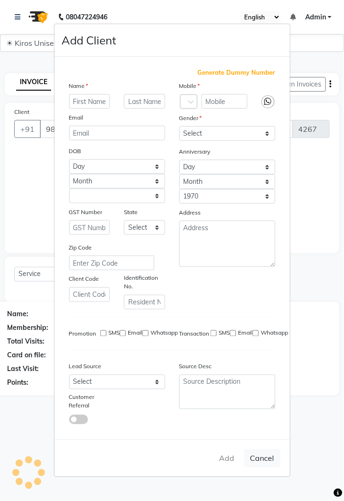
checkbox input "false"
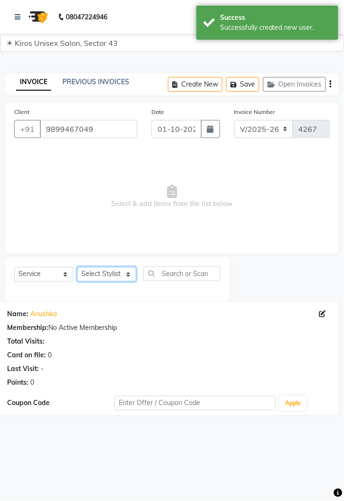
click at [135, 279] on select "Select Stylist [PERSON_NAME] [PERSON_NAME] Jeet Lalit Lamu [PERSON_NAME] [PERSO…" at bounding box center [106, 274] width 59 height 15
click at [77, 267] on select "Select Stylist [PERSON_NAME] [PERSON_NAME] Jeet Lalit Lamu [PERSON_NAME] [PERSO…" at bounding box center [106, 274] width 59 height 15
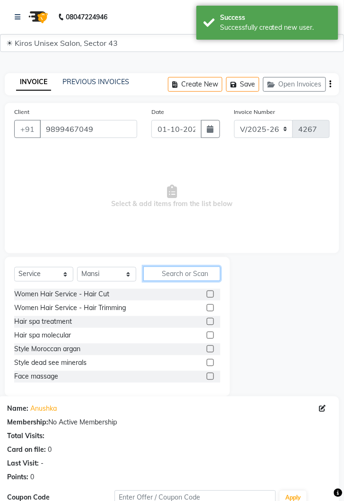
click at [144, 272] on input "text" at bounding box center [181, 274] width 77 height 15
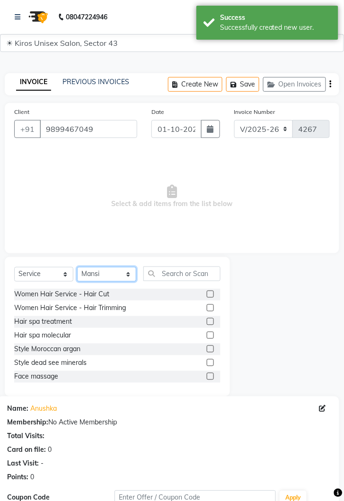
click at [135, 274] on select "Select Stylist [PERSON_NAME] [PERSON_NAME] Jeet Lalit Lamu [PERSON_NAME] [PERSO…" at bounding box center [106, 274] width 59 height 15
select select "67564"
click at [77, 267] on select "Select Stylist [PERSON_NAME] [PERSON_NAME] Jeet Lalit Lamu [PERSON_NAME] [PERSO…" at bounding box center [106, 274] width 59 height 15
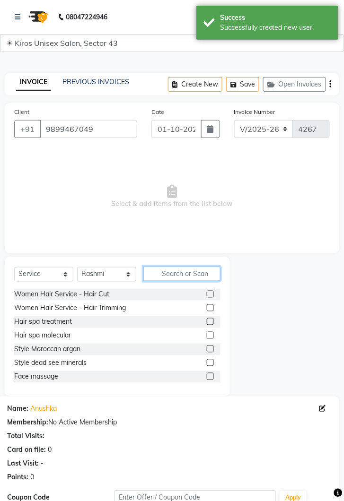
click at [184, 269] on input "text" at bounding box center [181, 274] width 77 height 15
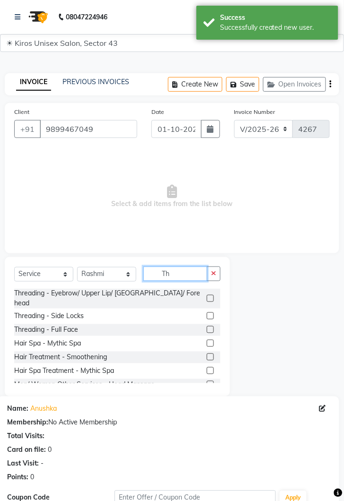
type input "Th"
click at [210, 295] on label at bounding box center [210, 298] width 7 height 7
click at [210, 296] on input "checkbox" at bounding box center [210, 299] width 6 height 6
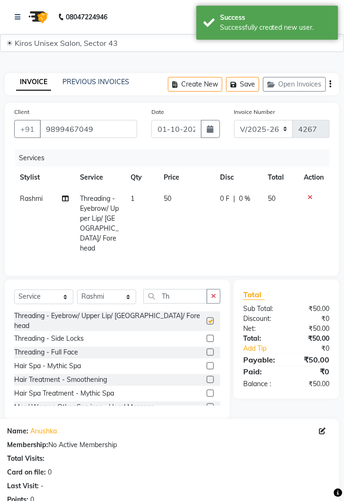
checkbox input "false"
click at [186, 199] on td "50" at bounding box center [186, 223] width 56 height 71
select select "67564"
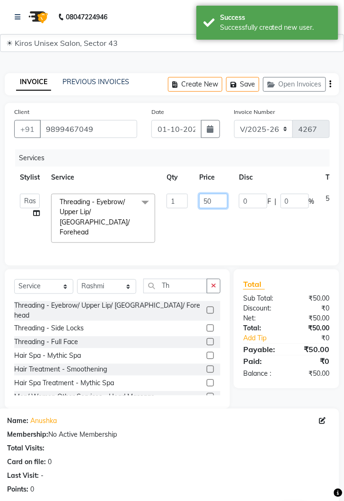
click at [217, 198] on input "50" at bounding box center [213, 201] width 28 height 15
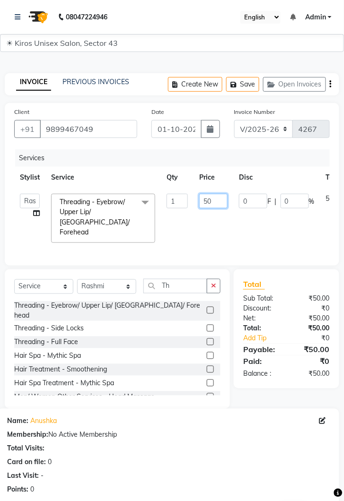
click at [216, 199] on input "50" at bounding box center [213, 201] width 28 height 15
type input "5"
type input "100"
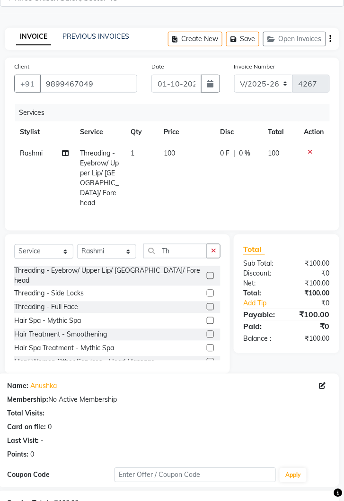
scroll to position [114, 0]
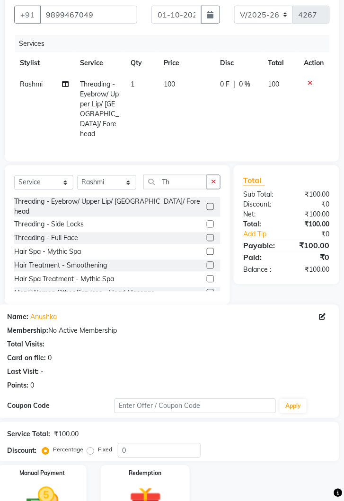
click at [59, 484] on img at bounding box center [42, 502] width 53 height 37
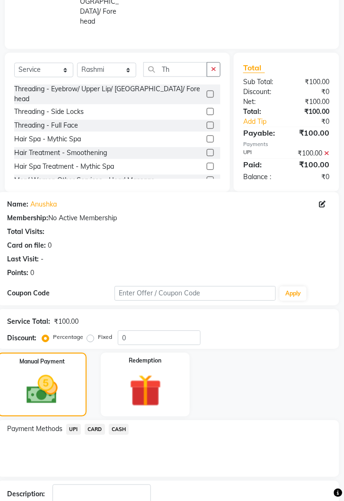
scroll to position [228, 0]
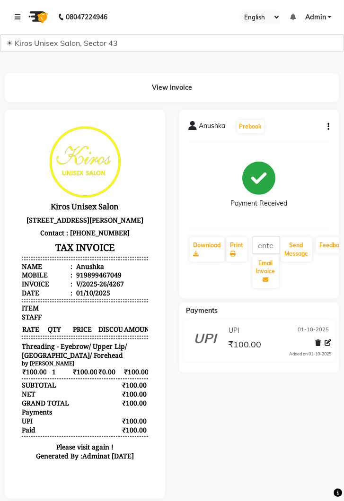
click at [19, 12] on link at bounding box center [19, 17] width 9 height 26
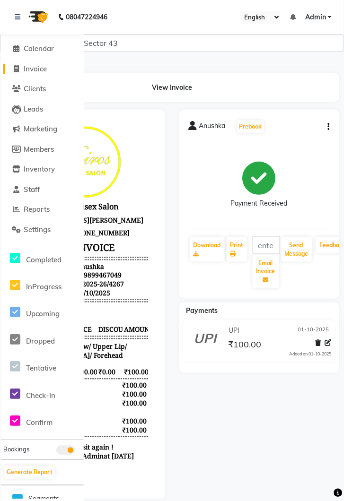
click at [38, 70] on span "Invoice" at bounding box center [35, 68] width 23 height 9
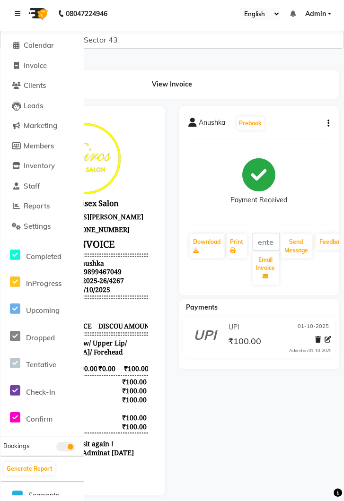
select select "service"
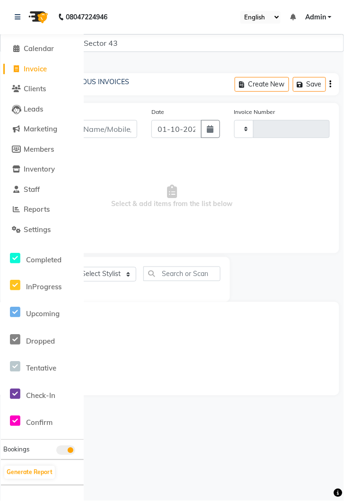
type input "4268"
select select "5694"
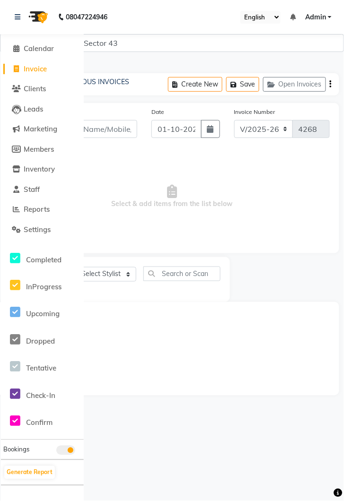
scroll to position [0, 0]
click at [15, 17] on icon at bounding box center [18, 17] width 6 height 7
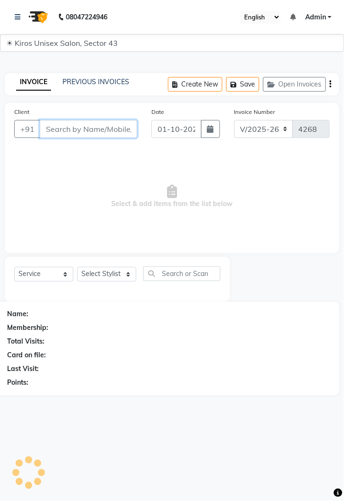
click at [92, 130] on input "Client" at bounding box center [88, 129] width 97 height 18
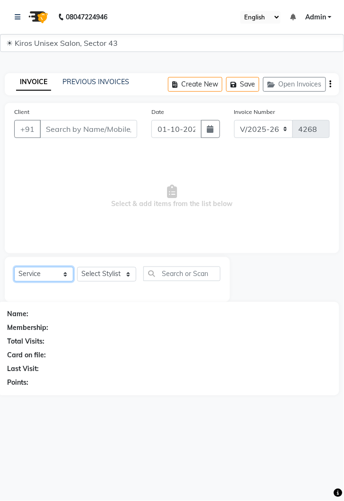
click at [69, 277] on select "Select Service Product Membership Package Voucher Prepaid Gift Card" at bounding box center [43, 274] width 59 height 15
click at [152, 208] on span "Select & add items from the list below" at bounding box center [172, 196] width 316 height 95
click at [84, 126] on input "Client" at bounding box center [88, 129] width 97 height 18
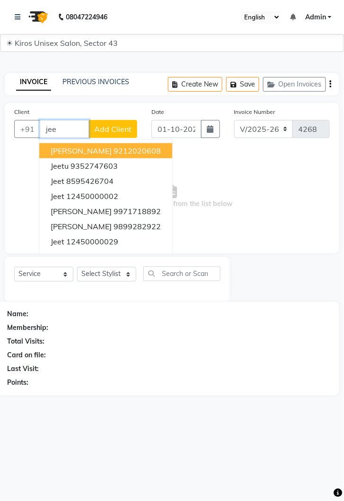
click at [106, 190] on button "Jeet 12450000002" at bounding box center [105, 196] width 133 height 15
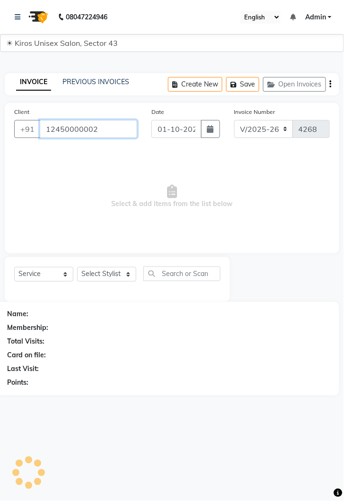
type input "12450000002"
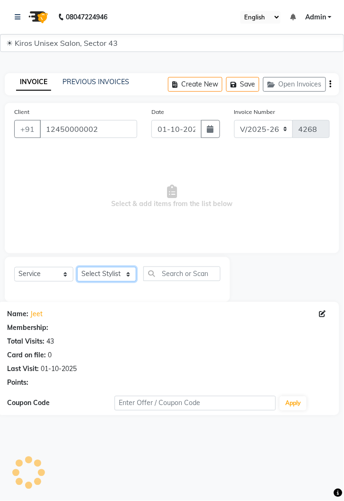
click at [131, 281] on select "Select Stylist [PERSON_NAME] [PERSON_NAME] Jeet Lalit Lamu [PERSON_NAME] [PERSO…" at bounding box center [106, 274] width 59 height 15
select select "39647"
click at [77, 267] on select "Select Stylist [PERSON_NAME] [PERSON_NAME] Jeet Lalit Lamu [PERSON_NAME] [PERSO…" at bounding box center [106, 274] width 59 height 15
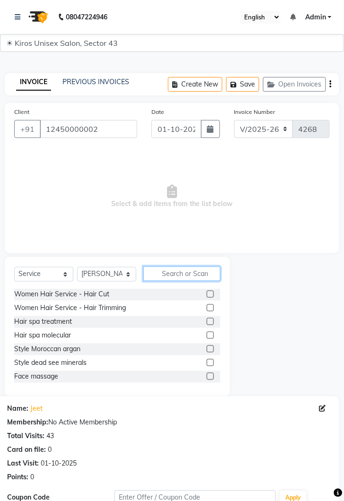
click at [180, 273] on input "text" at bounding box center [181, 274] width 77 height 15
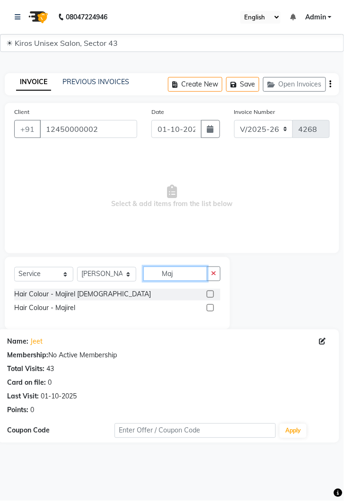
type input "Maj"
click at [211, 294] on label at bounding box center [210, 294] width 7 height 7
click at [211, 294] on input "checkbox" at bounding box center [210, 295] width 6 height 6
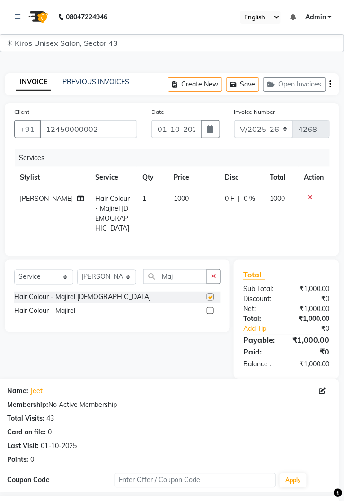
checkbox input "false"
click at [189, 198] on td "1000" at bounding box center [193, 213] width 51 height 51
select select "39647"
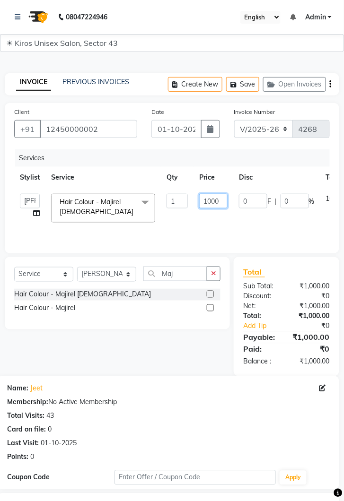
click at [221, 201] on input "1000" at bounding box center [213, 201] width 28 height 15
type input "1200"
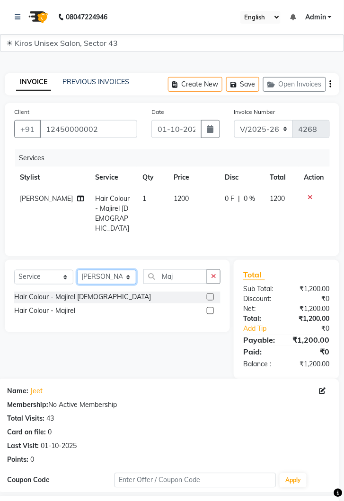
click at [133, 278] on select "Select Stylist [PERSON_NAME] [PERSON_NAME] Jeet Lalit Lamu [PERSON_NAME] [PERSO…" at bounding box center [106, 277] width 59 height 15
select select "90703"
click at [77, 270] on select "Select Stylist [PERSON_NAME] [PERSON_NAME] Jeet Lalit Lamu [PERSON_NAME] [PERSO…" at bounding box center [106, 277] width 59 height 15
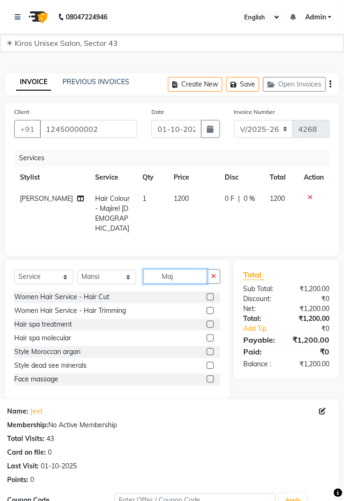
click at [183, 271] on input "Maj" at bounding box center [175, 277] width 64 height 15
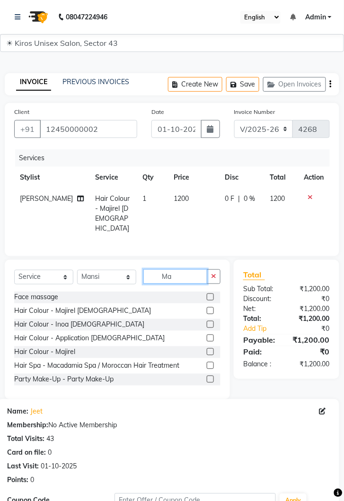
type input "M"
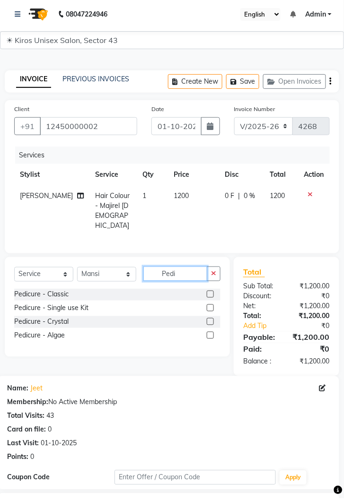
type input "Pedi"
click at [210, 294] on label at bounding box center [210, 297] width 7 height 7
click at [210, 295] on input "checkbox" at bounding box center [210, 298] width 6 height 6
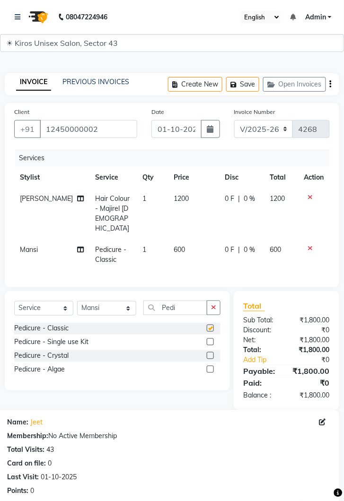
checkbox input "false"
click at [183, 301] on input "Pedi" at bounding box center [175, 308] width 64 height 15
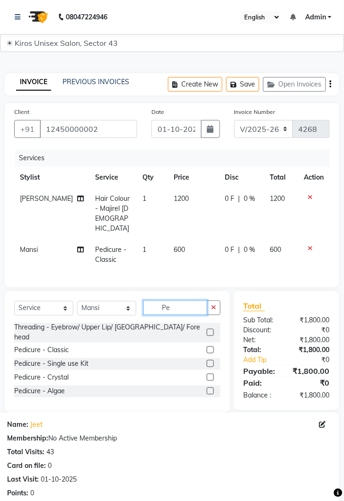
type input "P"
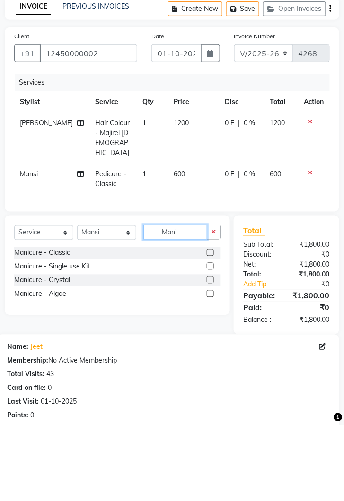
type input "Mani"
click at [210, 325] on label at bounding box center [210, 328] width 7 height 7
click at [210, 326] on input "checkbox" at bounding box center [210, 329] width 6 height 6
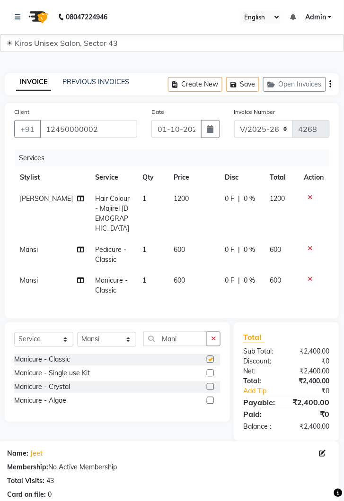
checkbox input "false"
click at [132, 333] on select "Select Stylist [PERSON_NAME] [PERSON_NAME] Jeet Lalit Lamu [PERSON_NAME] [PERSO…" at bounding box center [106, 340] width 59 height 15
select select "90704"
click at [77, 333] on select "Select Stylist [PERSON_NAME] [PERSON_NAME] Jeet Lalit Lamu [PERSON_NAME] [PERSO…" at bounding box center [106, 340] width 59 height 15
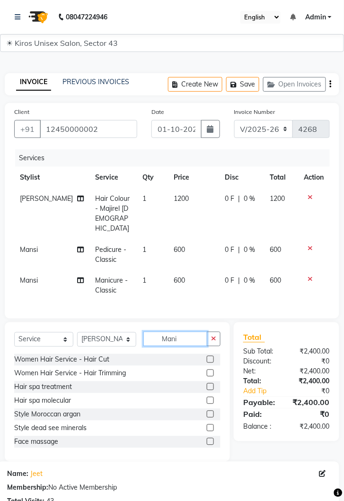
click at [188, 332] on input "Mani" at bounding box center [175, 339] width 64 height 15
click at [310, 245] on icon at bounding box center [310, 248] width 5 height 7
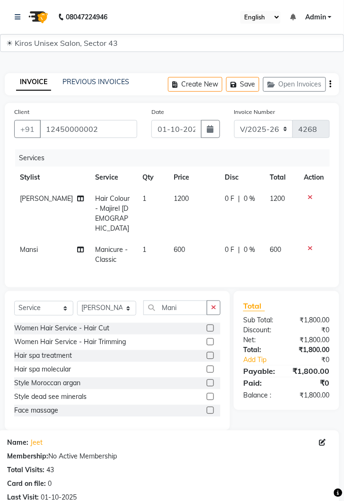
click at [311, 245] on icon at bounding box center [310, 248] width 5 height 7
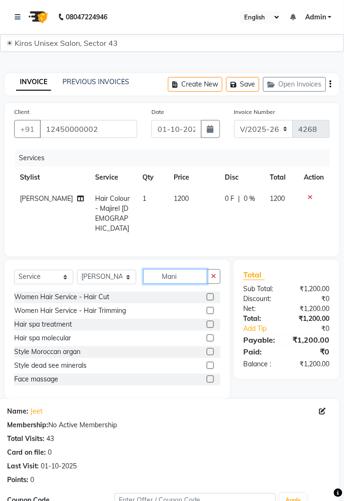
click at [188, 274] on input "Mani" at bounding box center [175, 277] width 64 height 15
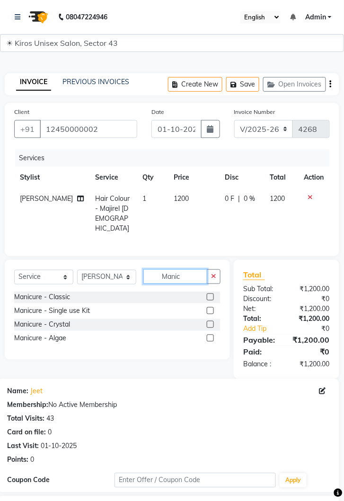
type input "Manic"
click at [210, 294] on label at bounding box center [210, 297] width 7 height 7
click at [210, 295] on input "checkbox" at bounding box center [210, 298] width 6 height 6
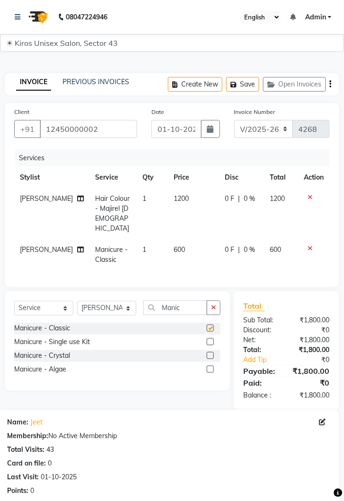
checkbox input "false"
click at [132, 301] on select "Select Stylist [PERSON_NAME] [PERSON_NAME] Jeet Lalit Lamu [PERSON_NAME] [PERSO…" at bounding box center [106, 308] width 59 height 15
select select "69096"
click at [77, 301] on select "Select Stylist [PERSON_NAME] [PERSON_NAME] Jeet Lalit Lamu [PERSON_NAME] [PERSO…" at bounding box center [106, 308] width 59 height 15
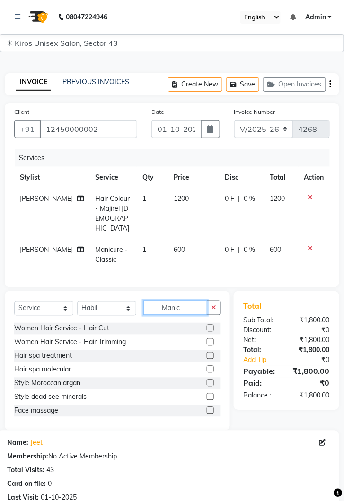
click at [184, 301] on input "Manic" at bounding box center [175, 308] width 64 height 15
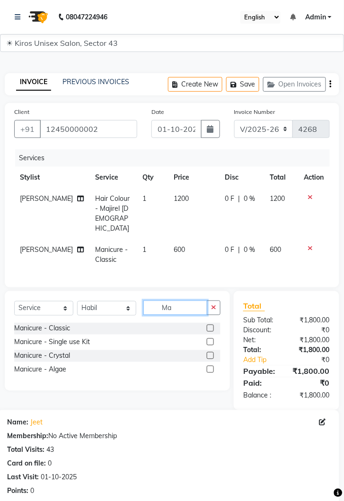
type input "M"
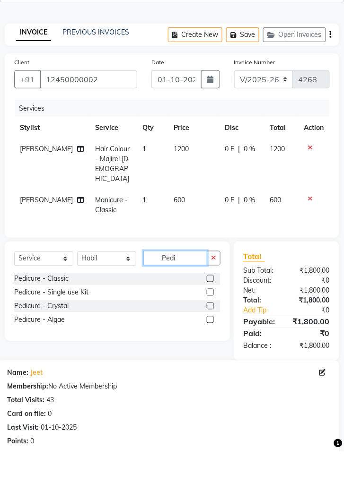
type input "Pedi"
click at [210, 325] on label at bounding box center [210, 328] width 7 height 7
click at [210, 326] on input "checkbox" at bounding box center [210, 329] width 6 height 6
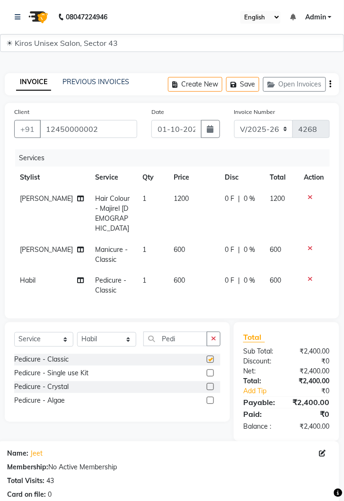
checkbox input "false"
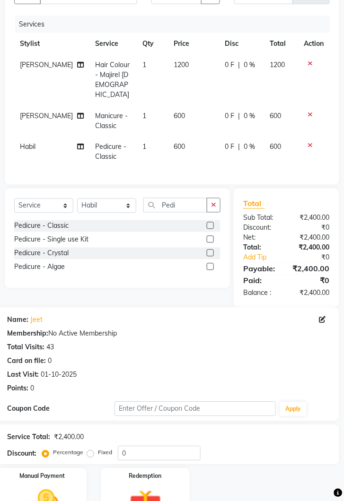
scroll to position [146, 0]
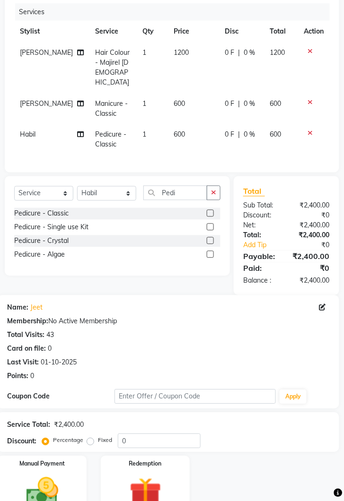
click at [51, 480] on img at bounding box center [42, 492] width 53 height 37
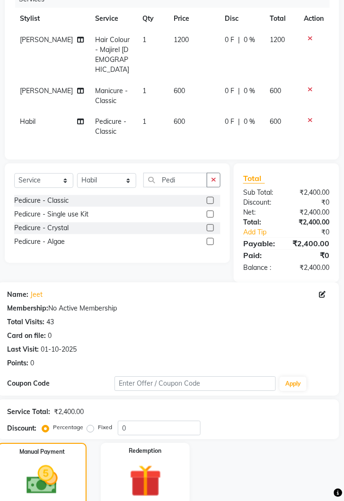
scroll to position [220, 0]
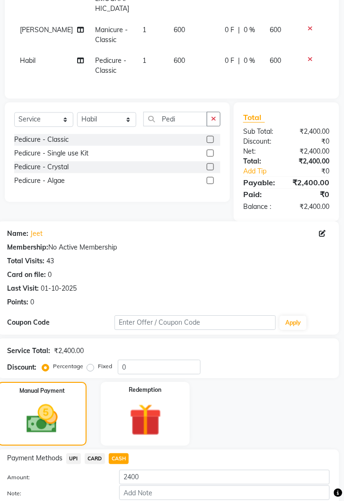
click at [265, 501] on button "Add Payment" at bounding box center [224, 509] width 211 height 15
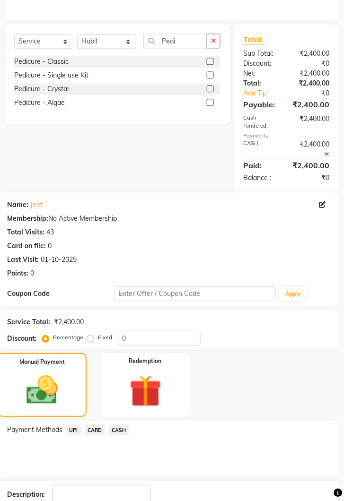
scroll to position [309, 0]
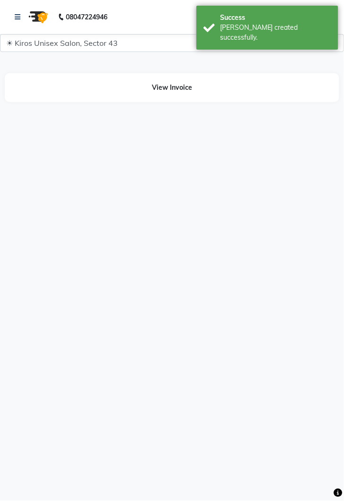
click at [1, 501] on html "08047224946 Select Location × Kiros Unisex Salon, Sector 43 English ENGLISH Esp…" at bounding box center [172, 250] width 344 height 501
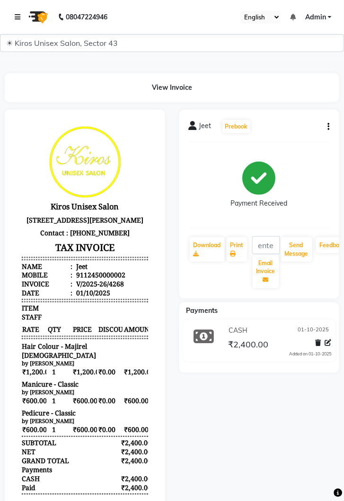
click at [17, 19] on icon at bounding box center [18, 17] width 6 height 7
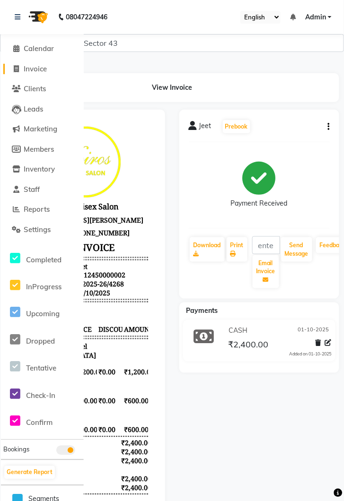
click at [39, 66] on span "Invoice" at bounding box center [35, 68] width 23 height 9
click at [24, 67] on span "Invoice" at bounding box center [35, 68] width 23 height 9
select select "service"
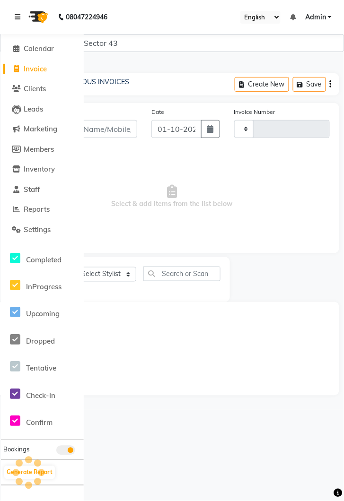
click at [19, 14] on icon at bounding box center [18, 17] width 6 height 7
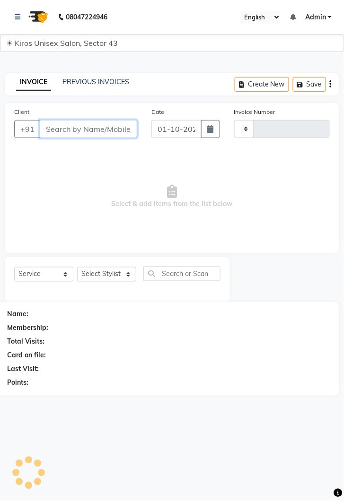
click at [112, 127] on input "Client" at bounding box center [88, 129] width 97 height 18
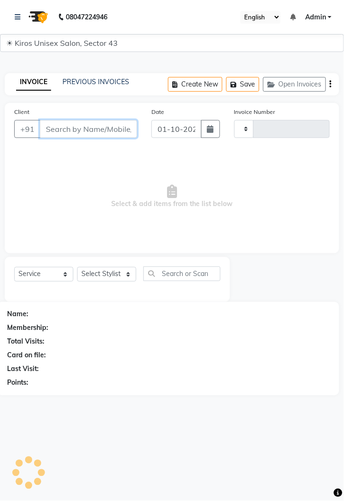
type input "4269"
click at [98, 132] on input "Client" at bounding box center [88, 129] width 97 height 18
select select "5694"
click at [87, 125] on input "95" at bounding box center [88, 129] width 97 height 18
click at [93, 131] on input "95" at bounding box center [88, 129] width 97 height 18
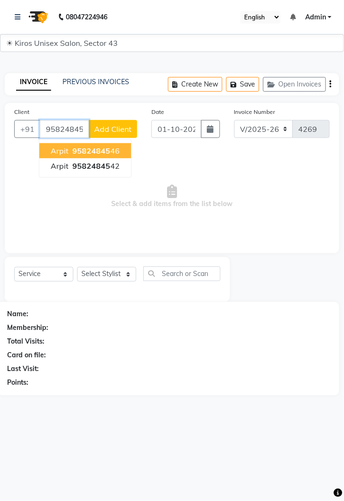
click at [115, 152] on ngb-highlight "95824845 46" at bounding box center [94, 150] width 49 height 9
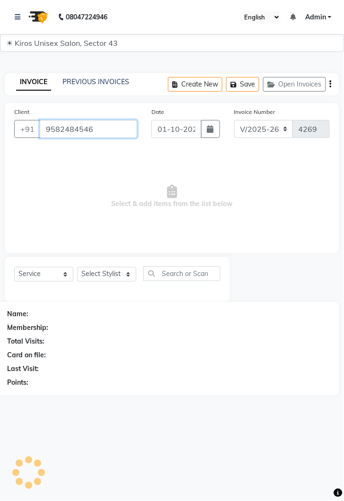
type input "9582484546"
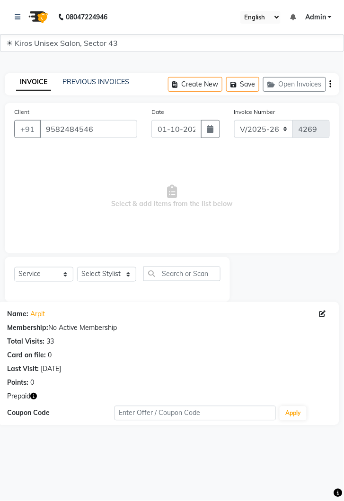
click at [79, 209] on span "Select & add items from the list below" at bounding box center [172, 196] width 316 height 95
click at [124, 270] on select "Select Stylist [PERSON_NAME] [PERSON_NAME] Jeet Lalit Lamu [PERSON_NAME] [PERSO…" at bounding box center [106, 274] width 59 height 15
select select "39650"
click at [77, 267] on select "Select Stylist [PERSON_NAME] [PERSON_NAME] Jeet Lalit Lamu [PERSON_NAME] [PERSO…" at bounding box center [106, 274] width 59 height 15
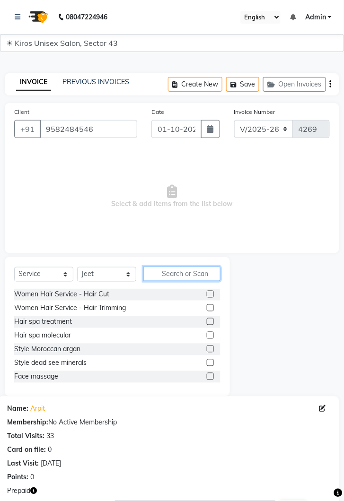
click at [176, 270] on input "text" at bounding box center [181, 274] width 77 height 15
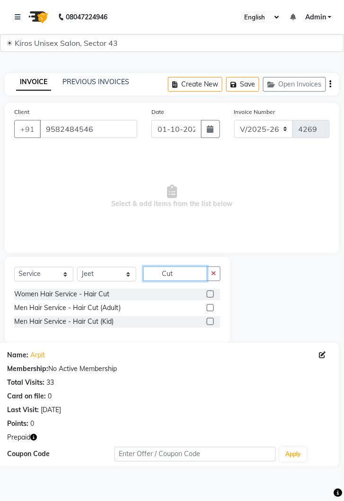
type input "Cut"
click at [210, 308] on label at bounding box center [210, 308] width 7 height 7
click at [210, 308] on input "checkbox" at bounding box center [210, 309] width 6 height 6
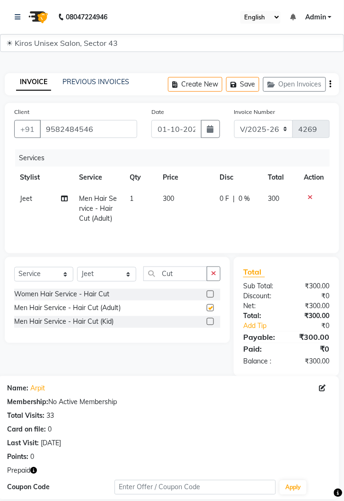
checkbox input "false"
click at [185, 271] on input "Cut" at bounding box center [175, 274] width 64 height 15
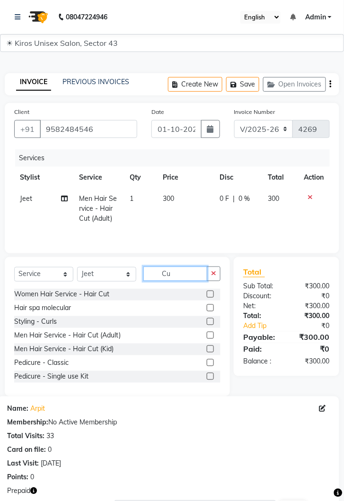
type input "C"
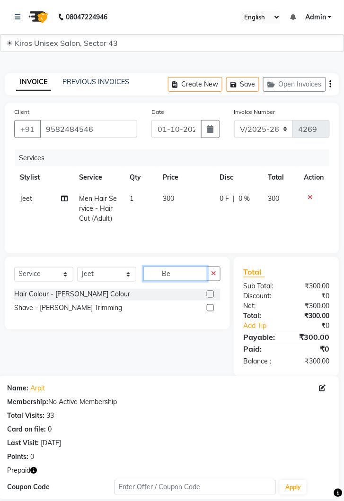
type input "Be"
click at [210, 308] on label at bounding box center [210, 308] width 7 height 7
click at [210, 308] on input "checkbox" at bounding box center [210, 309] width 6 height 6
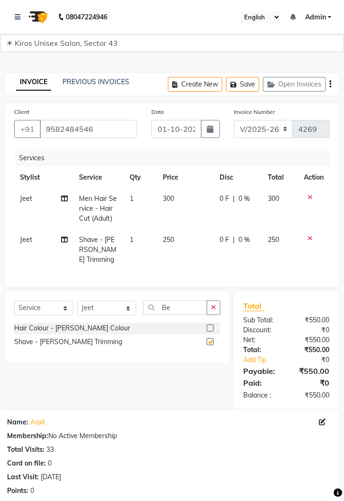
checkbox input "false"
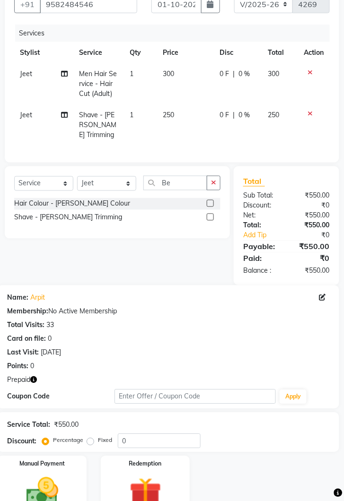
click at [44, 476] on img at bounding box center [42, 492] width 53 height 37
click at [151, 474] on img at bounding box center [145, 494] width 53 height 40
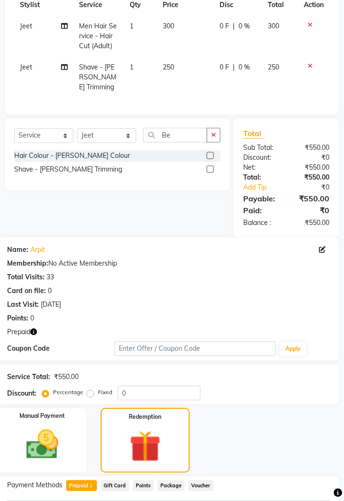
scroll to position [215, 0]
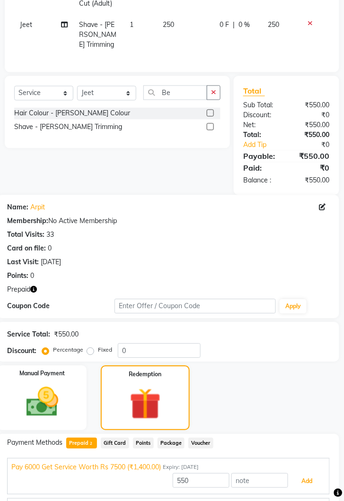
click at [308, 474] on button "Add" at bounding box center [307, 482] width 35 height 16
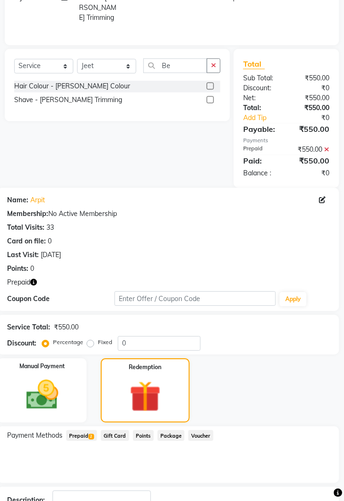
scroll to position [259, 0]
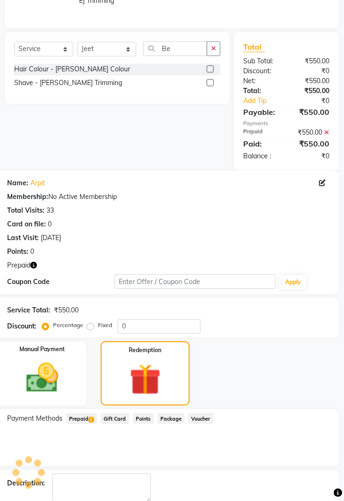
click at [209, 501] on main "INVOICE PREVIOUS INVOICES Create New Save Open Invoices Client [PHONE_NUMBER] D…" at bounding box center [172, 177] width 344 height 754
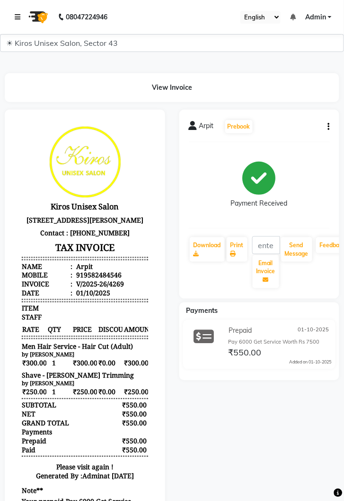
click at [17, 18] on icon at bounding box center [18, 17] width 6 height 7
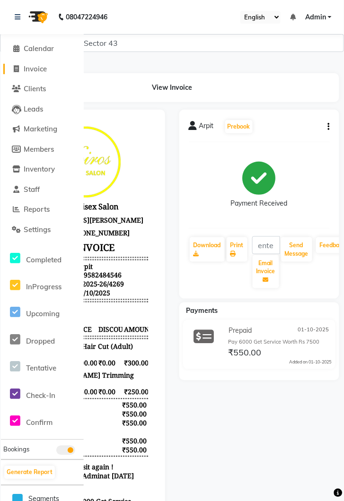
click at [44, 72] on span "Invoice" at bounding box center [35, 68] width 23 height 9
select select "5694"
select select "service"
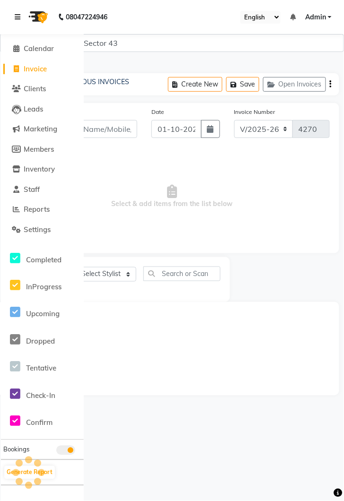
click at [17, 22] on link at bounding box center [19, 17] width 9 height 26
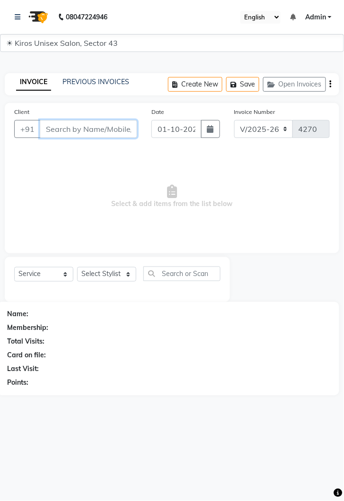
click at [103, 127] on input "Client" at bounding box center [88, 129] width 97 height 18
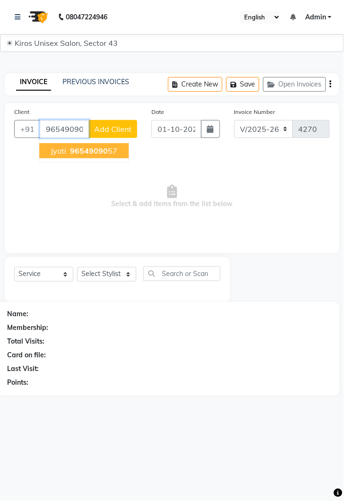
click at [105, 150] on span "96549090" at bounding box center [89, 150] width 38 height 9
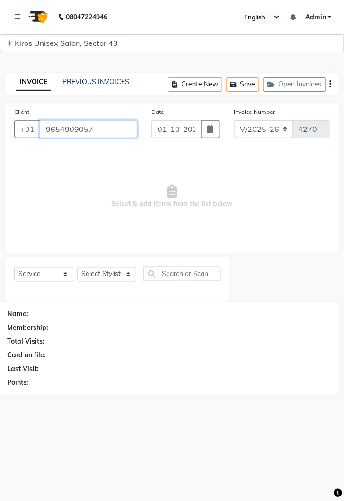
type input "9654909057"
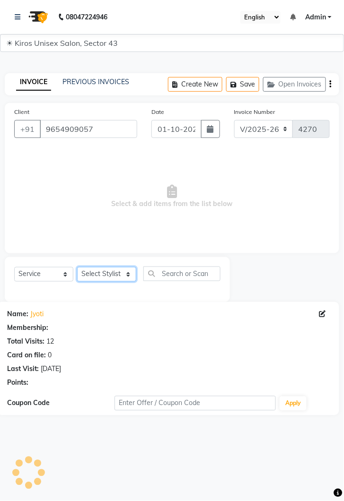
click at [133, 275] on select "Select Stylist [PERSON_NAME] [PERSON_NAME] Jeet Lalit Lamu [PERSON_NAME] [PERSO…" at bounding box center [106, 274] width 59 height 15
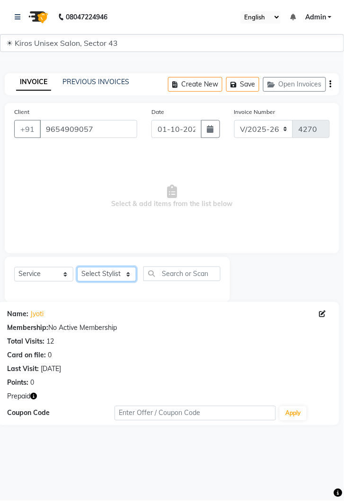
select select "89444"
click at [77, 267] on select "Select Stylist [PERSON_NAME] [PERSON_NAME] Jeet Lalit Lamu [PERSON_NAME] [PERSO…" at bounding box center [106, 274] width 59 height 15
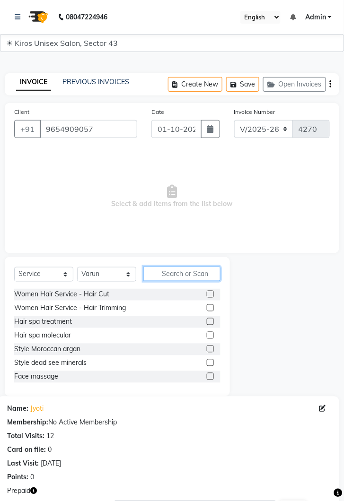
click at [184, 272] on input "text" at bounding box center [181, 274] width 77 height 15
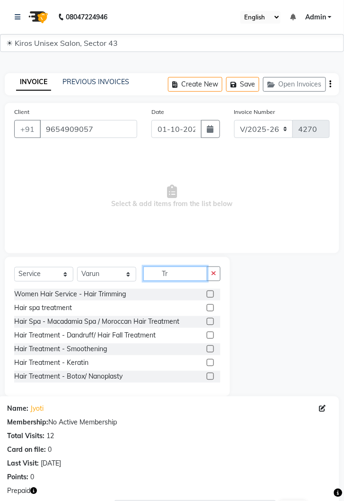
type input "Tr"
click at [210, 294] on label at bounding box center [210, 294] width 7 height 7
click at [210, 294] on input "checkbox" at bounding box center [210, 295] width 6 height 6
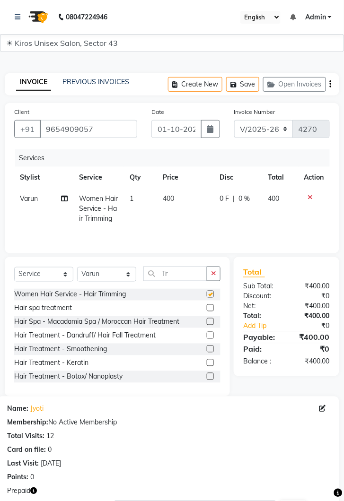
checkbox input "false"
click at [182, 198] on td "400" at bounding box center [186, 208] width 57 height 41
select select "89444"
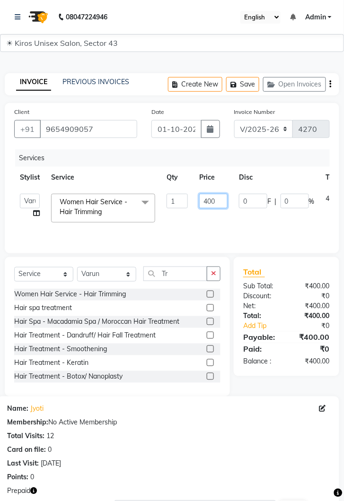
click at [221, 201] on input "400" at bounding box center [213, 201] width 28 height 15
type input "4"
type input "500"
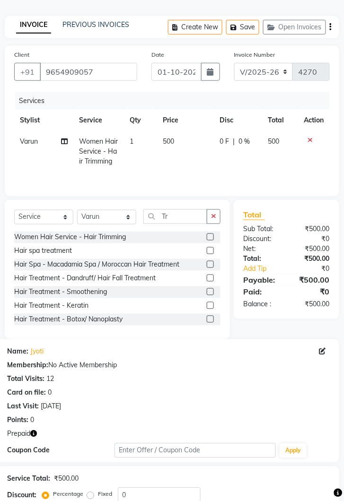
scroll to position [122, 0]
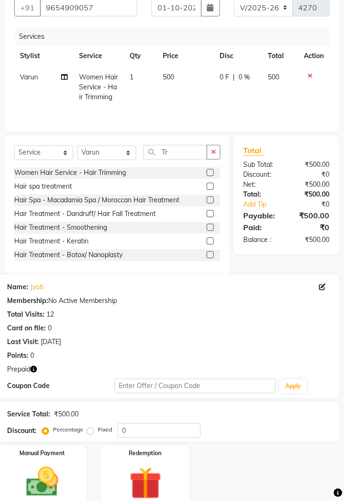
click at [162, 487] on img at bounding box center [145, 484] width 53 height 40
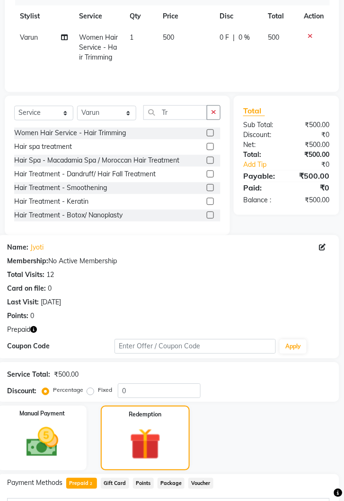
scroll to position [212, 0]
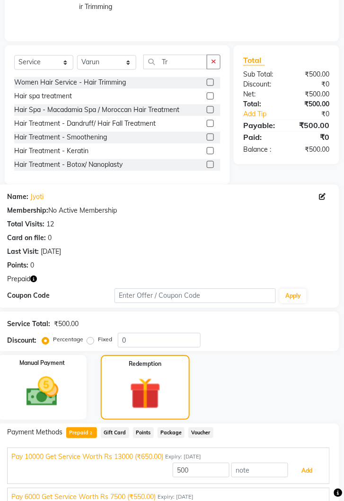
click at [316, 467] on button "Add" at bounding box center [307, 472] width 35 height 16
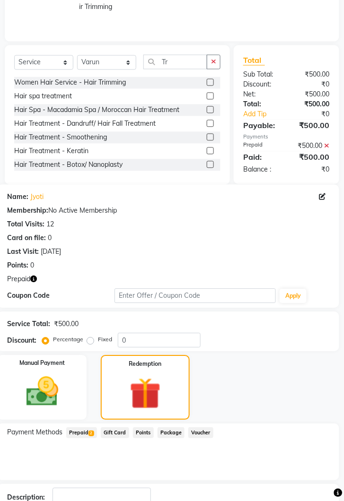
scroll to position [236, 0]
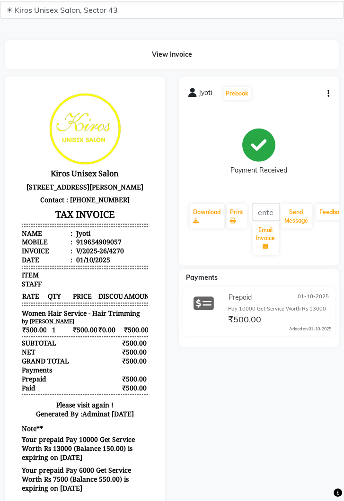
scroll to position [53, 0]
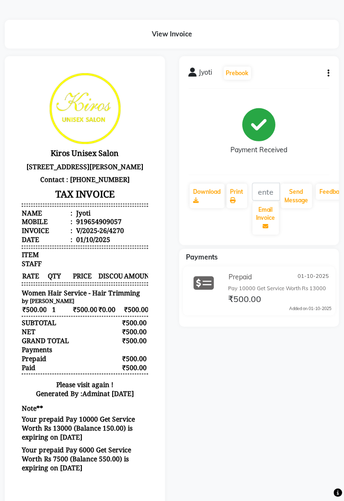
click at [211, 415] on div "Jyoti Prebook Payment Received Download Print Email Invoice Send Message Feedba…" at bounding box center [259, 282] width 175 height 452
select select "service"
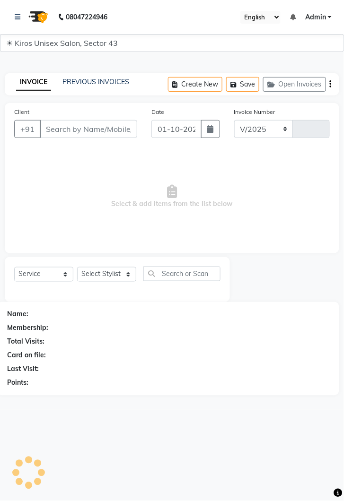
select select "5694"
type input "4271"
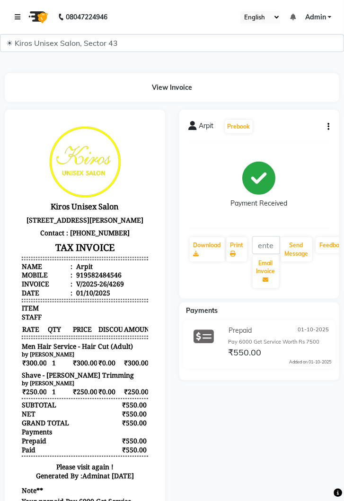
click at [17, 8] on link at bounding box center [19, 17] width 9 height 26
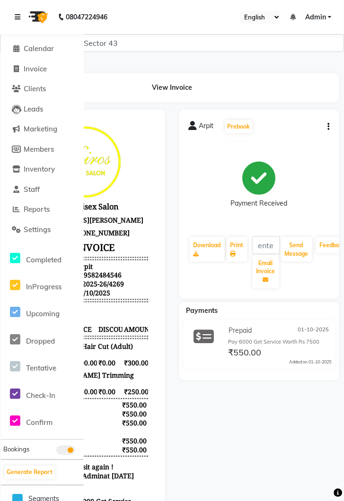
click at [22, 13] on link at bounding box center [19, 17] width 9 height 26
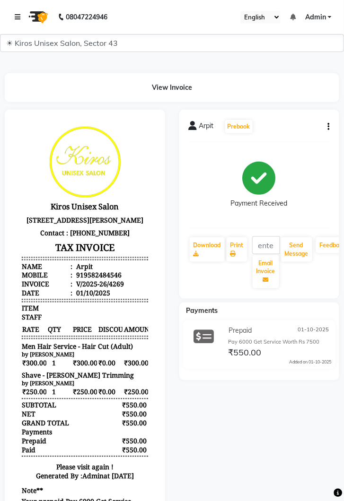
click at [21, 17] on link at bounding box center [19, 17] width 9 height 26
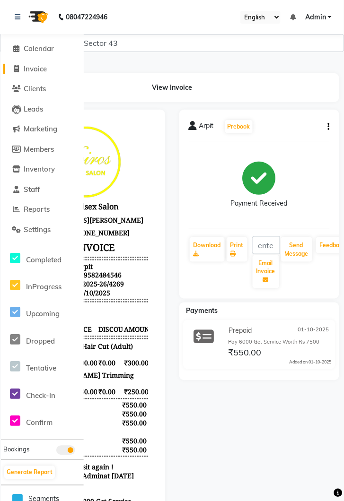
click at [45, 71] on span "Invoice" at bounding box center [35, 68] width 23 height 9
select select "service"
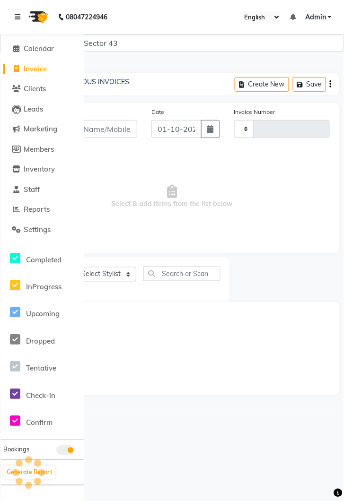
click at [19, 19] on icon at bounding box center [18, 17] width 6 height 7
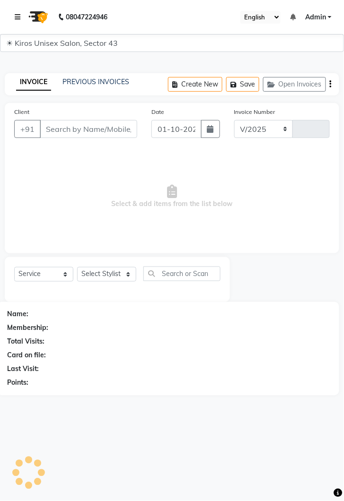
select select "5694"
type input "4271"
click at [79, 130] on input "Client" at bounding box center [88, 129] width 97 height 18
click at [87, 127] on input "Client" at bounding box center [88, 129] width 97 height 18
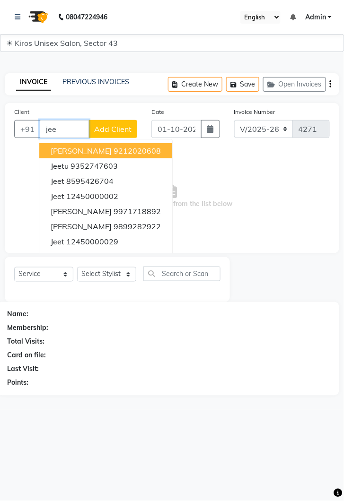
click at [94, 197] on ngb-highlight "12450000002" at bounding box center [92, 196] width 52 height 9
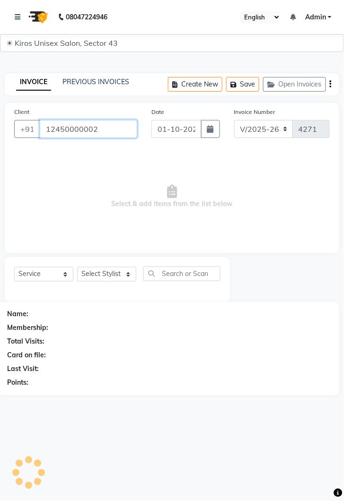
type input "12450000002"
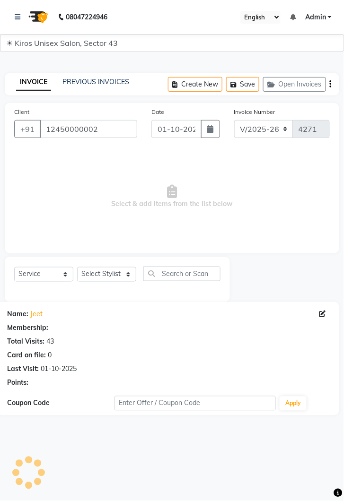
click at [127, 289] on div at bounding box center [117, 291] width 206 height 4
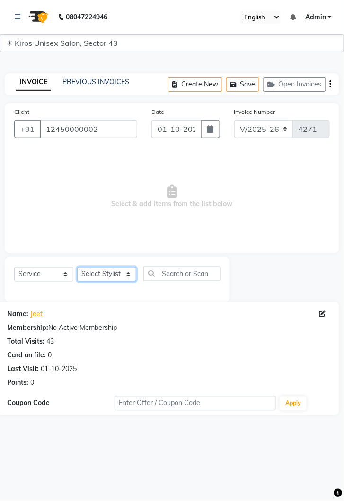
click at [128, 276] on select "Select Stylist [PERSON_NAME] [PERSON_NAME] Jeet Lalit Lamu [PERSON_NAME] [PERSO…" at bounding box center [106, 274] width 59 height 15
select select "39647"
click at [77, 267] on select "Select Stylist [PERSON_NAME] [PERSON_NAME] Jeet Lalit Lamu [PERSON_NAME] [PERSO…" at bounding box center [106, 274] width 59 height 15
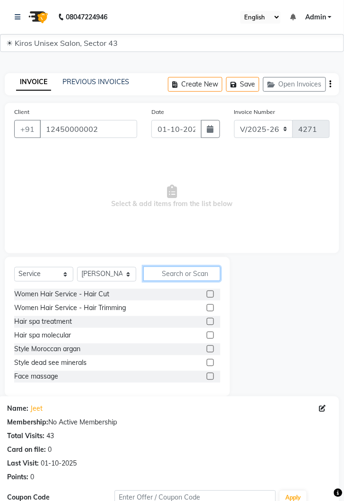
click at [177, 276] on input "text" at bounding box center [181, 274] width 77 height 15
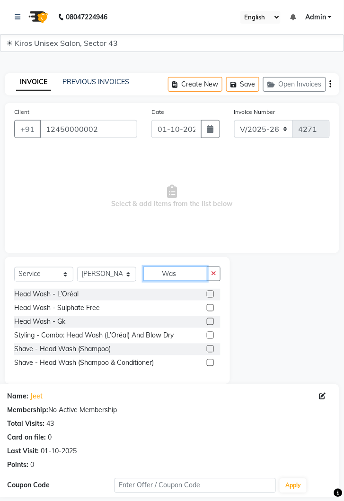
type input "Was"
click at [208, 294] on label at bounding box center [210, 294] width 7 height 7
click at [208, 294] on input "checkbox" at bounding box center [210, 295] width 6 height 6
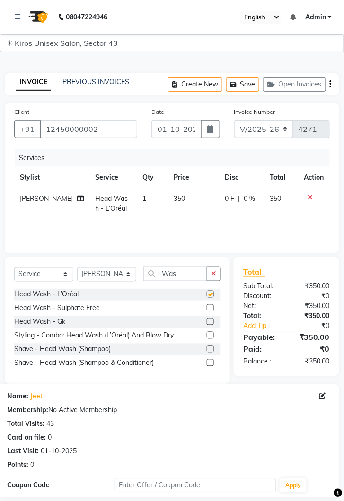
checkbox input "false"
click at [128, 270] on select "Select Stylist [PERSON_NAME] [PERSON_NAME] Jeet Lalit Lamu [PERSON_NAME] [PERSO…" at bounding box center [106, 274] width 59 height 15
select select "90704"
click at [77, 267] on select "Select Stylist [PERSON_NAME] [PERSON_NAME] Jeet Lalit Lamu [PERSON_NAME] [PERSO…" at bounding box center [106, 274] width 59 height 15
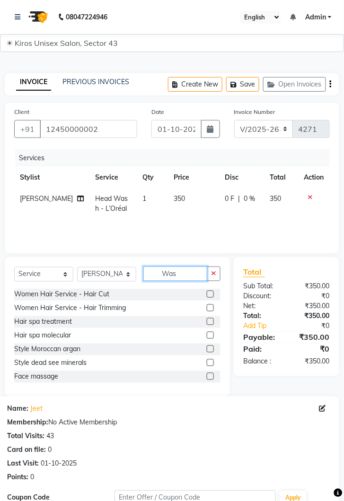
click at [184, 272] on input "Was" at bounding box center [175, 274] width 64 height 15
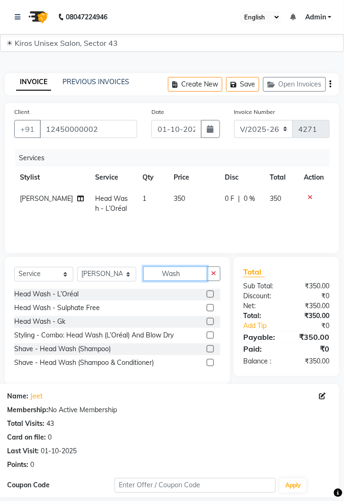
type input "Wash"
click at [210, 293] on label at bounding box center [210, 294] width 7 height 7
click at [210, 293] on input "checkbox" at bounding box center [210, 295] width 6 height 6
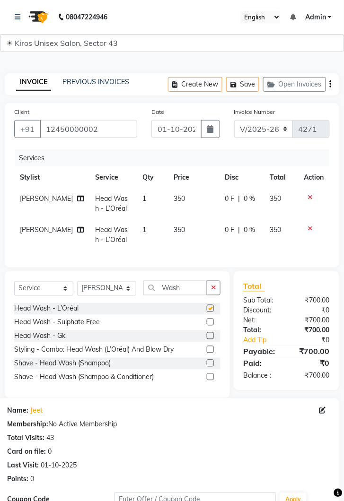
checkbox input "false"
click at [309, 208] on td at bounding box center [314, 203] width 31 height 31
click at [310, 198] on icon at bounding box center [310, 197] width 5 height 7
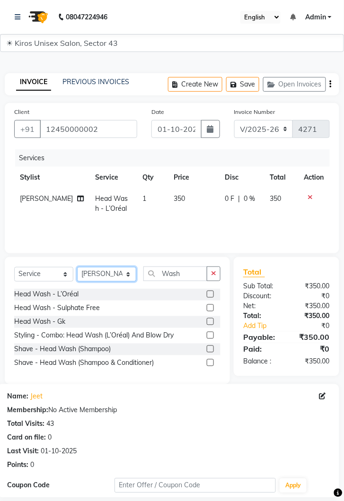
click at [128, 275] on select "Select Stylist [PERSON_NAME] [PERSON_NAME] Jeet Lalit Lamu [PERSON_NAME] [PERSO…" at bounding box center [106, 274] width 59 height 15
select select "39647"
click at [77, 267] on select "Select Stylist [PERSON_NAME] [PERSON_NAME] Jeet Lalit Lamu [PERSON_NAME] [PERSO…" at bounding box center [106, 274] width 59 height 15
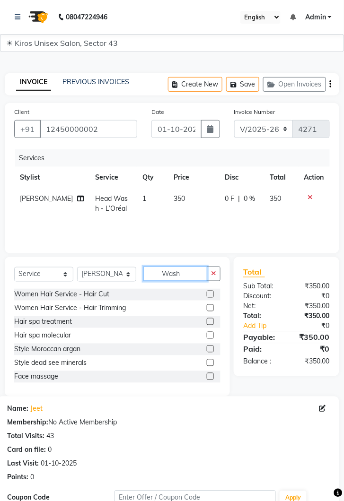
click at [184, 271] on input "Wash" at bounding box center [175, 274] width 64 height 15
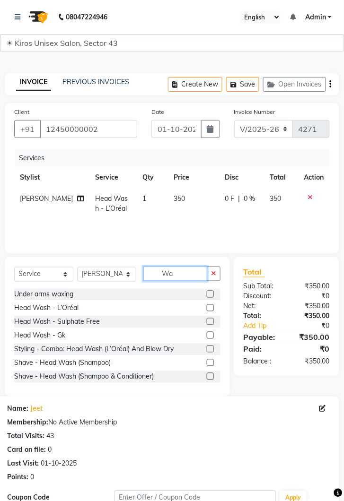
type input "W"
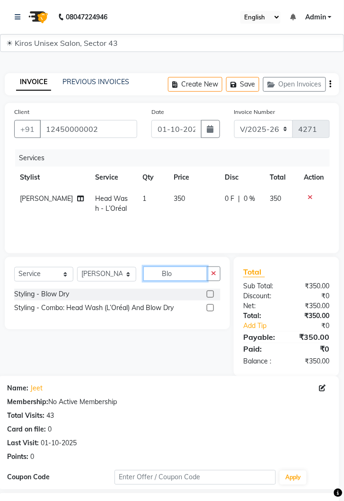
type input "Blo"
click at [211, 293] on label at bounding box center [210, 294] width 7 height 7
click at [211, 293] on input "checkbox" at bounding box center [210, 295] width 6 height 6
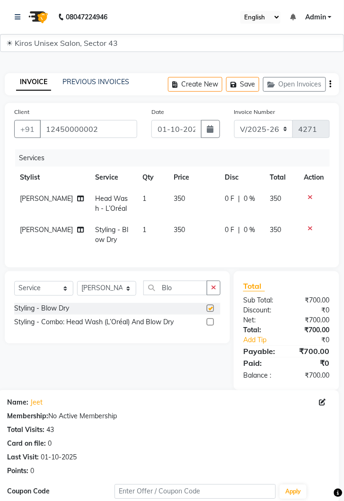
checkbox input "false"
click at [185, 226] on td "350" at bounding box center [193, 235] width 51 height 31
select select "39647"
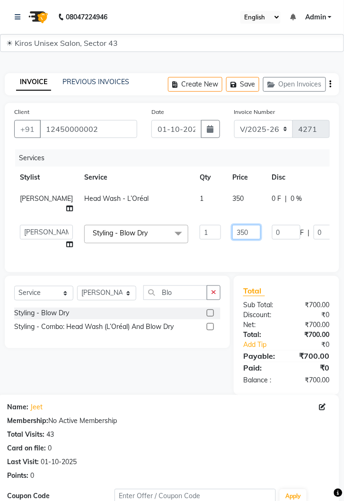
click at [232, 234] on input "350" at bounding box center [246, 232] width 28 height 15
type input "300"
click at [227, 200] on td "350" at bounding box center [247, 203] width 40 height 31
select select "90704"
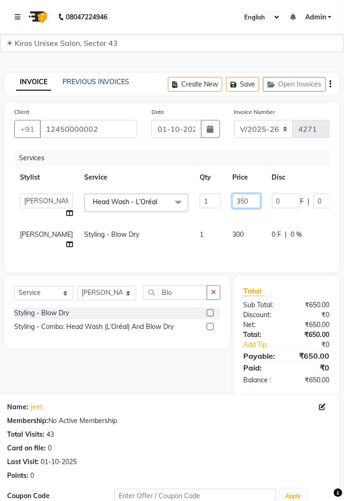
click at [232, 201] on input "350" at bounding box center [246, 201] width 28 height 15
type input "300"
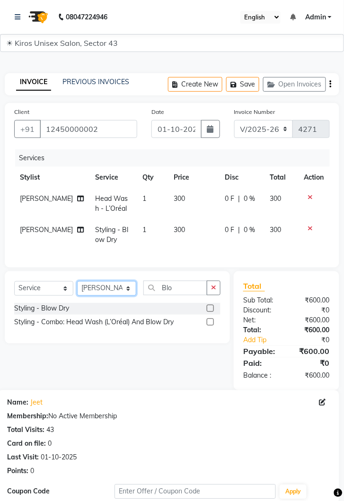
click at [135, 289] on select "Select Stylist [PERSON_NAME] [PERSON_NAME] Jeet Lalit Lamu [PERSON_NAME] [PERSO…" at bounding box center [106, 288] width 59 height 15
select select "90704"
click at [77, 281] on select "Select Stylist [PERSON_NAME] [PERSON_NAME] Jeet Lalit Lamu [PERSON_NAME] [PERSO…" at bounding box center [106, 288] width 59 height 15
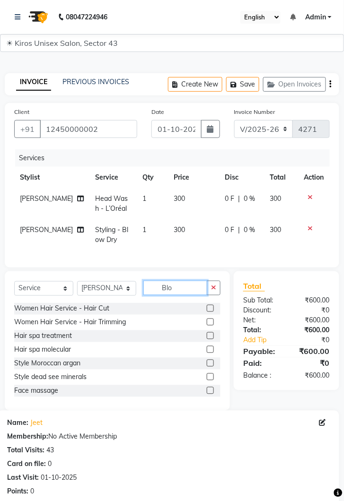
click at [189, 284] on input "Blo" at bounding box center [175, 288] width 64 height 15
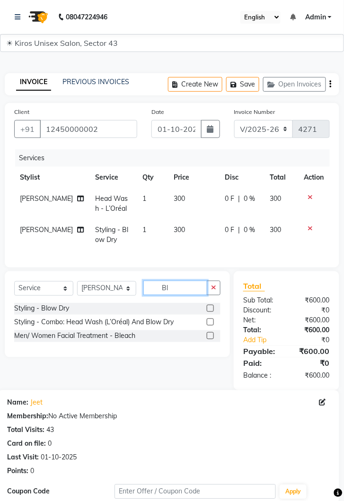
type input "B"
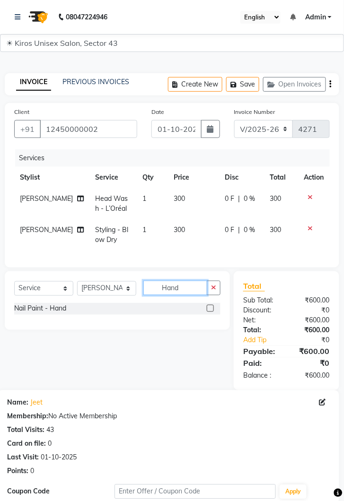
type input "Hand"
click at [210, 308] on label at bounding box center [210, 308] width 7 height 7
click at [210, 308] on input "checkbox" at bounding box center [210, 309] width 6 height 6
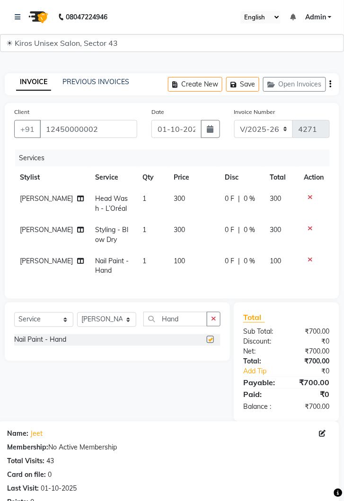
checkbox input "false"
click at [189, 259] on td "100" at bounding box center [193, 266] width 51 height 31
select select "90704"
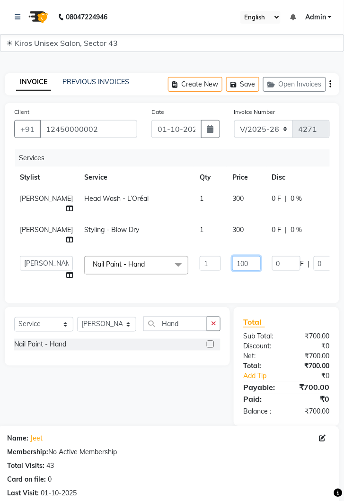
click at [232, 256] on input "100" at bounding box center [246, 263] width 28 height 15
type input "1"
type input "200"
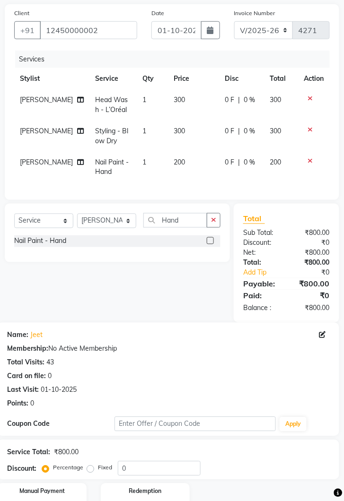
scroll to position [136, 0]
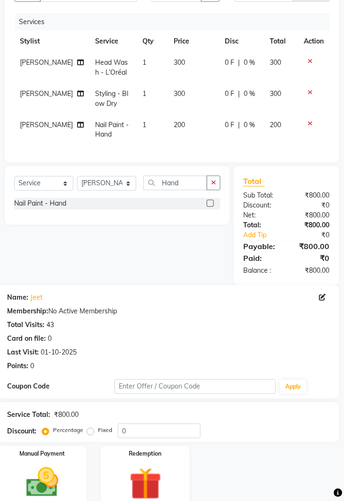
click at [61, 483] on img at bounding box center [42, 483] width 53 height 37
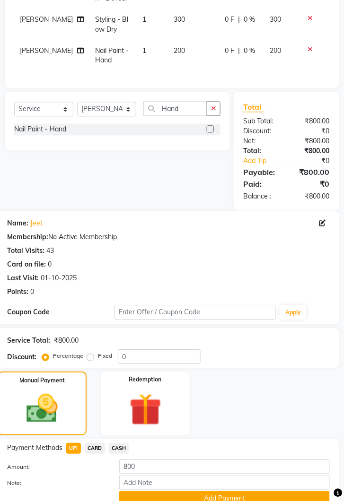
click at [249, 501] on button "Add Payment" at bounding box center [224, 499] width 211 height 15
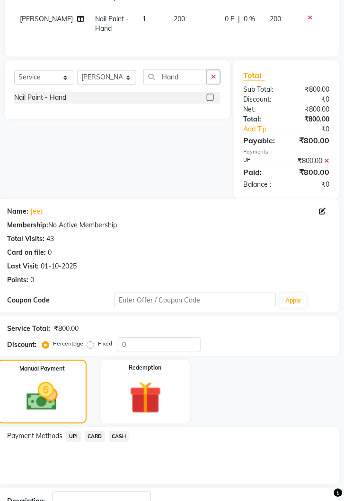
scroll to position [270, 0]
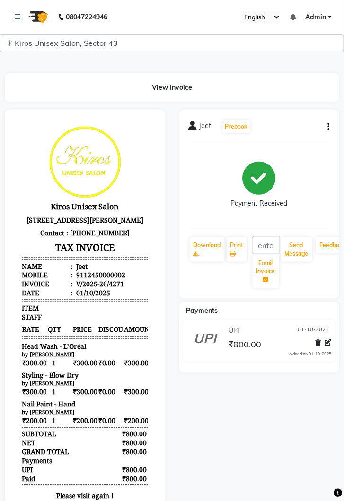
click at [24, 22] on img at bounding box center [37, 17] width 26 height 26
click at [22, 22] on link at bounding box center [19, 17] width 9 height 26
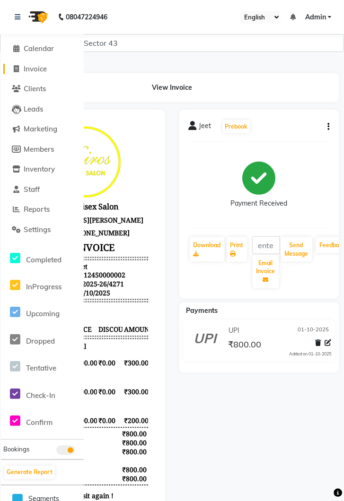
click at [38, 73] on link "Invoice" at bounding box center [42, 69] width 78 height 11
select select "5694"
select select "service"
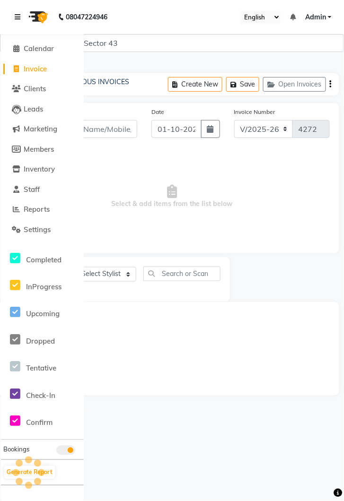
click at [23, 21] on link at bounding box center [19, 17] width 9 height 26
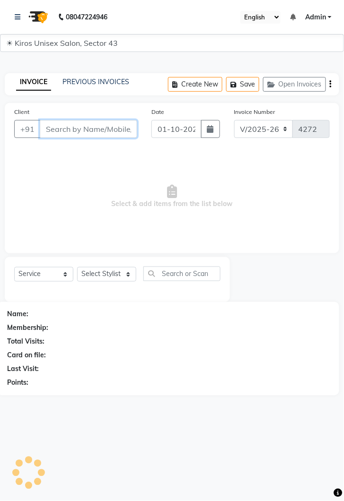
click at [94, 130] on input "Client" at bounding box center [88, 129] width 97 height 18
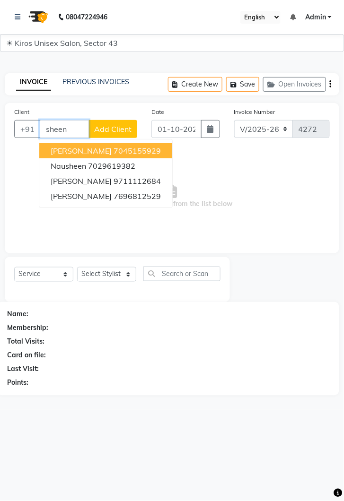
click at [130, 200] on ngb-highlight "7696812529" at bounding box center [137, 196] width 47 height 9
type input "7696812529"
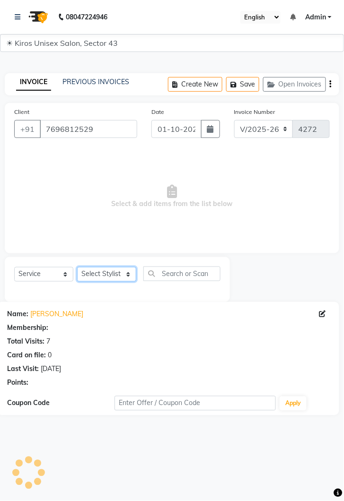
click at [117, 278] on select "Select Stylist [PERSON_NAME] [PERSON_NAME] Jeet Lalit Lamu [PERSON_NAME] [PERSO…" at bounding box center [106, 274] width 59 height 15
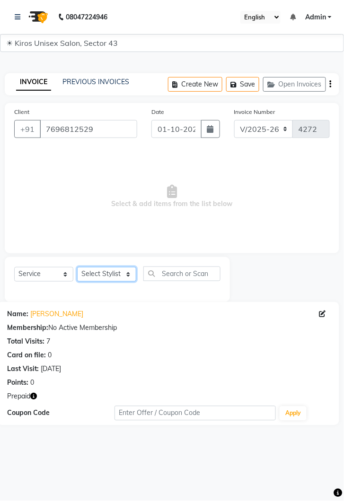
select select "39653"
click at [77, 267] on select "Select Stylist [PERSON_NAME] [PERSON_NAME] Jeet Lalit Lamu [PERSON_NAME] [PERSO…" at bounding box center [106, 274] width 59 height 15
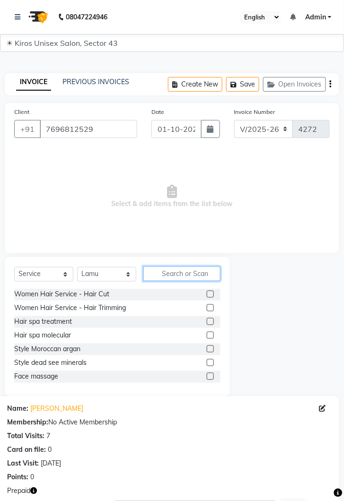
click at [186, 274] on input "text" at bounding box center [181, 274] width 77 height 15
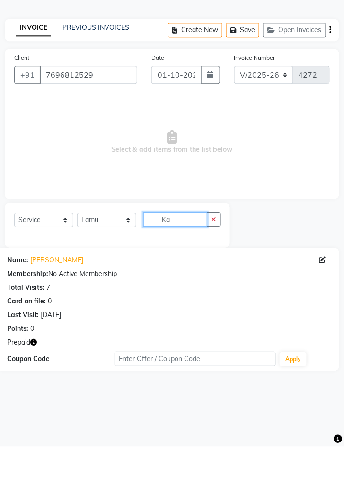
type input "K"
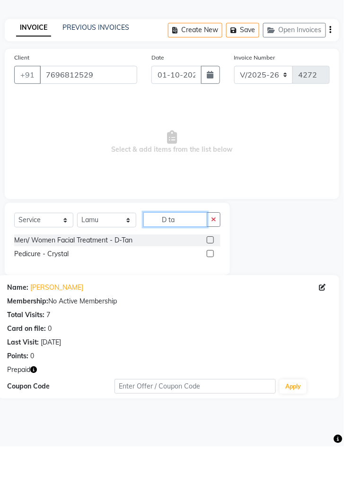
type input "D ta"
click at [211, 296] on label at bounding box center [210, 294] width 7 height 7
click at [211, 296] on input "checkbox" at bounding box center [210, 295] width 6 height 6
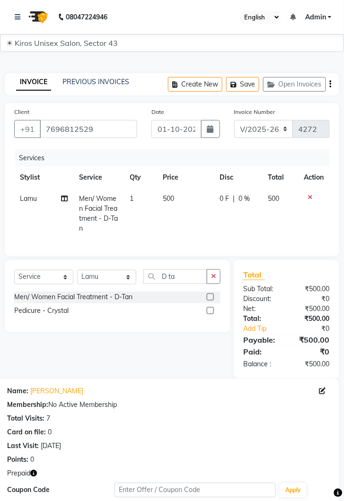
click at [216, 280] on button "button" at bounding box center [214, 277] width 14 height 15
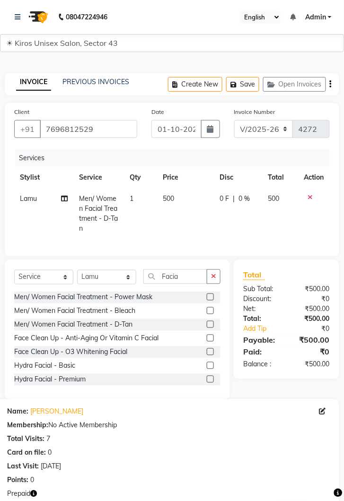
click at [211, 304] on div "Men/ Women Facial Treatment - Power Mask Men/ Women Facial Treatment - Bleach M…" at bounding box center [117, 339] width 206 height 95
click at [210, 339] on label at bounding box center [210, 338] width 7 height 7
click at [210, 339] on input "checkbox" at bounding box center [210, 339] width 6 height 6
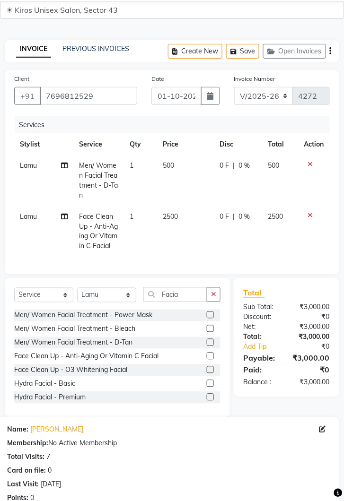
scroll to position [176, 0]
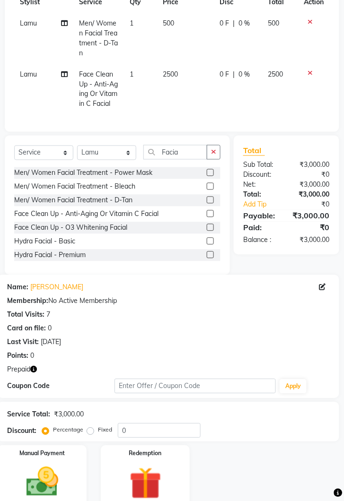
click at [141, 479] on img at bounding box center [145, 484] width 53 height 40
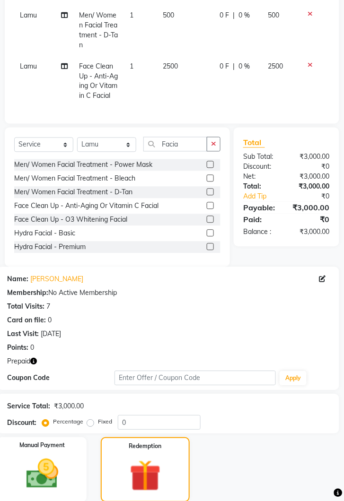
scroll to position [244, 0]
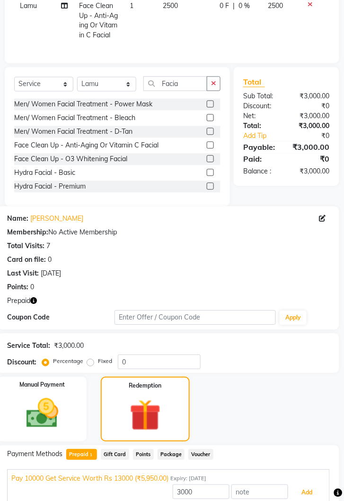
click at [316, 492] on button "Add" at bounding box center [307, 493] width 35 height 16
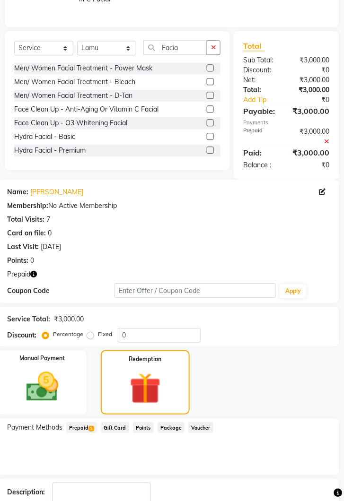
scroll to position [299, 0]
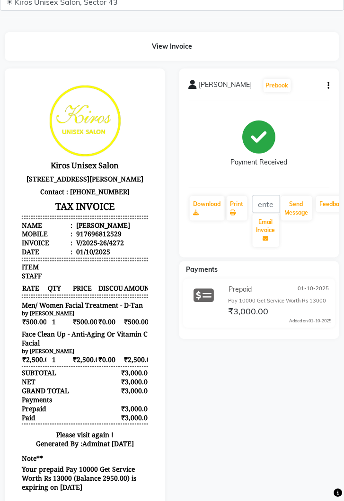
scroll to position [58, 0]
